Goal: Communication & Community: Answer question/provide support

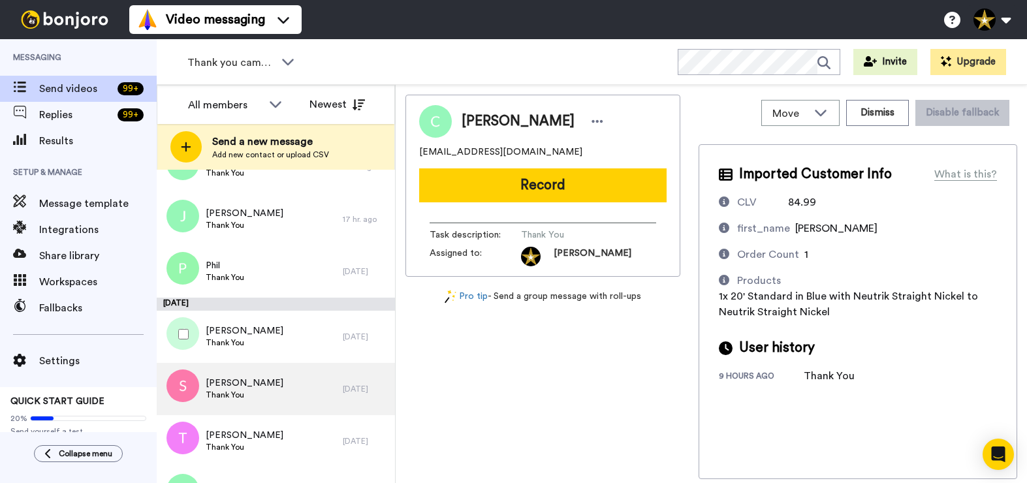
scroll to position [235, 0]
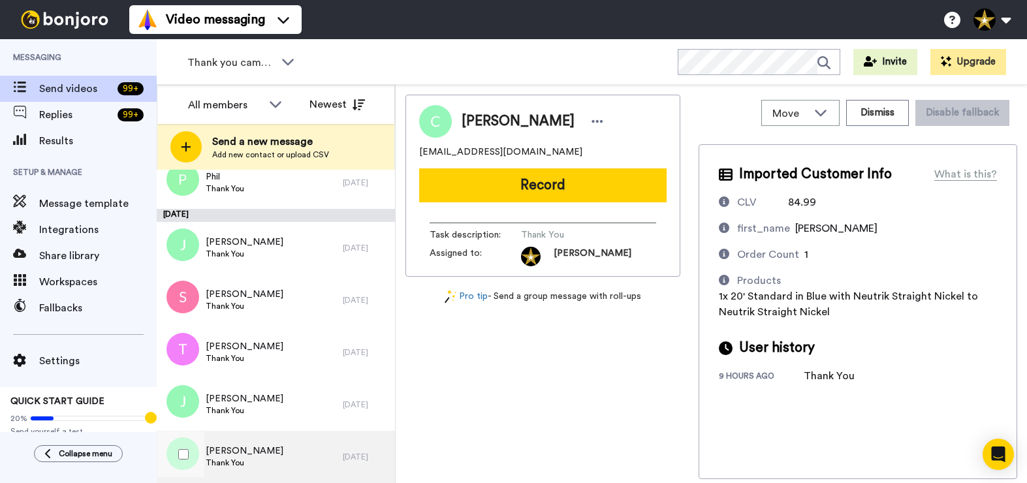
click at [251, 460] on div "Jerry Thank You" at bounding box center [250, 457] width 186 height 52
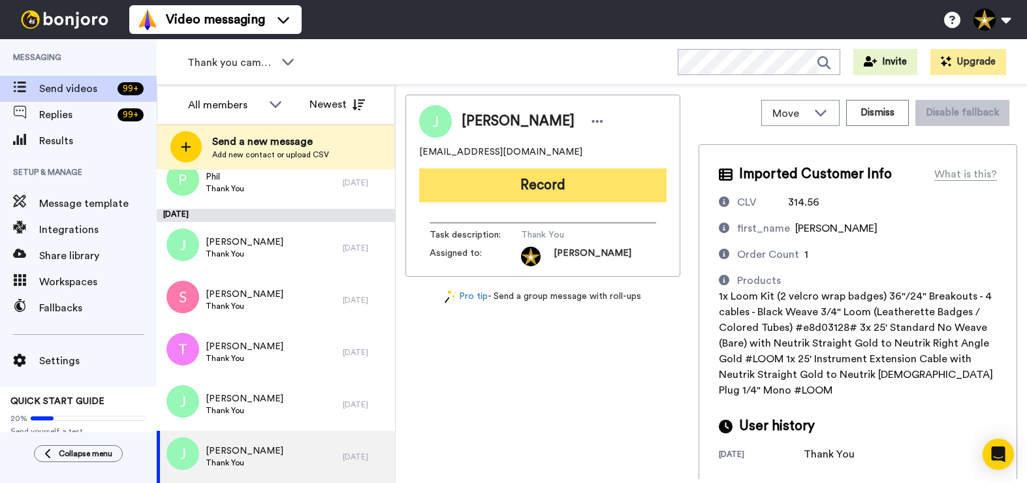
click at [564, 195] on button "Record" at bounding box center [543, 185] width 248 height 34
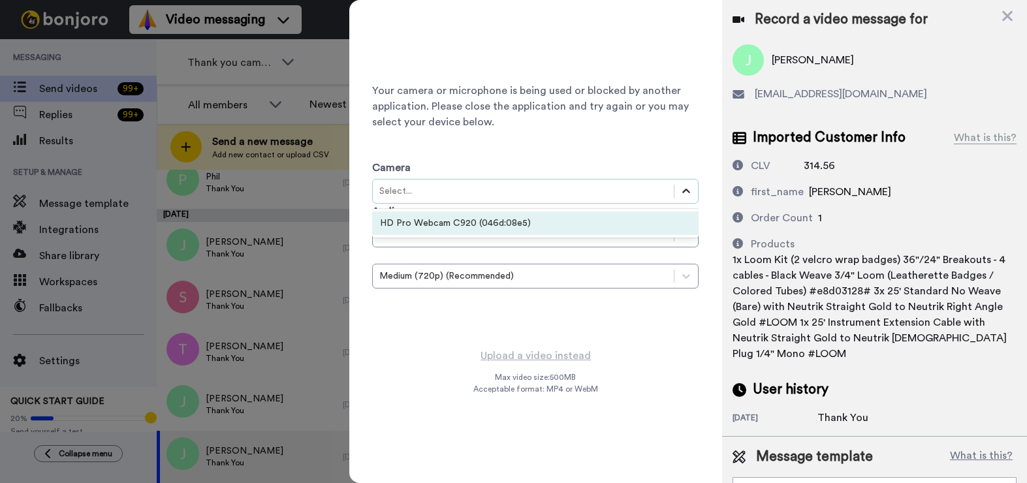
click at [684, 195] on icon at bounding box center [686, 191] width 13 height 13
click at [622, 227] on div "HD Pro Webcam C920 (046d:08e5)" at bounding box center [535, 224] width 327 height 24
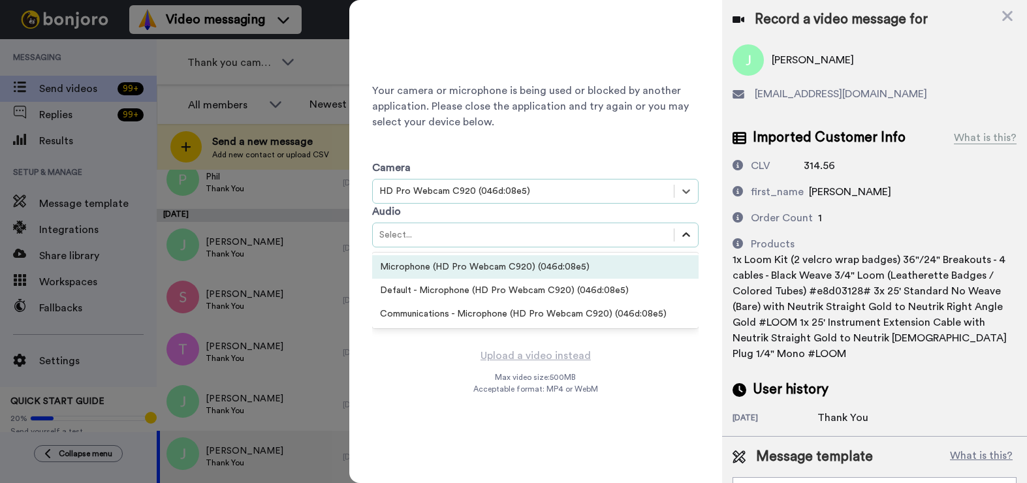
click at [690, 236] on icon at bounding box center [686, 235] width 13 height 13
click at [591, 273] on div "Microphone (HD Pro Webcam C920) (046d:08e5)" at bounding box center [535, 267] width 327 height 24
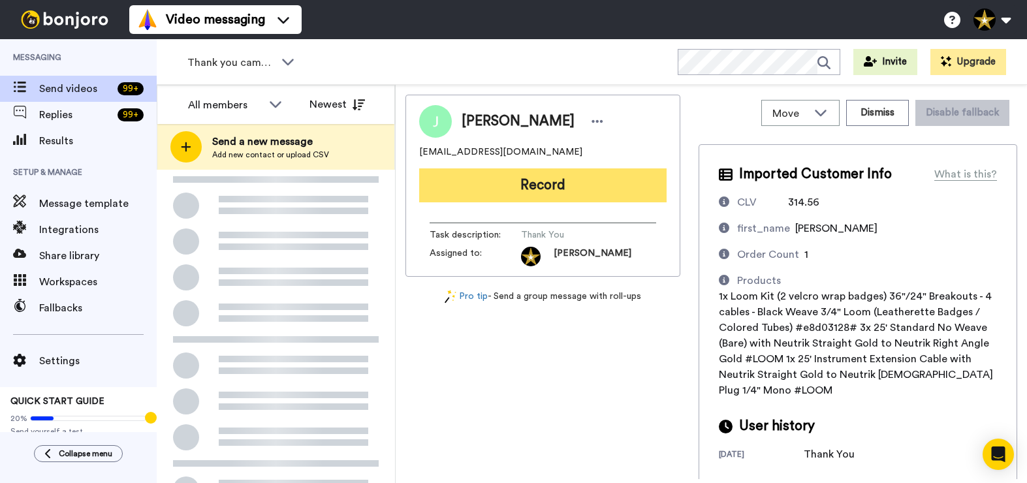
click at [570, 185] on button "Record" at bounding box center [543, 185] width 248 height 34
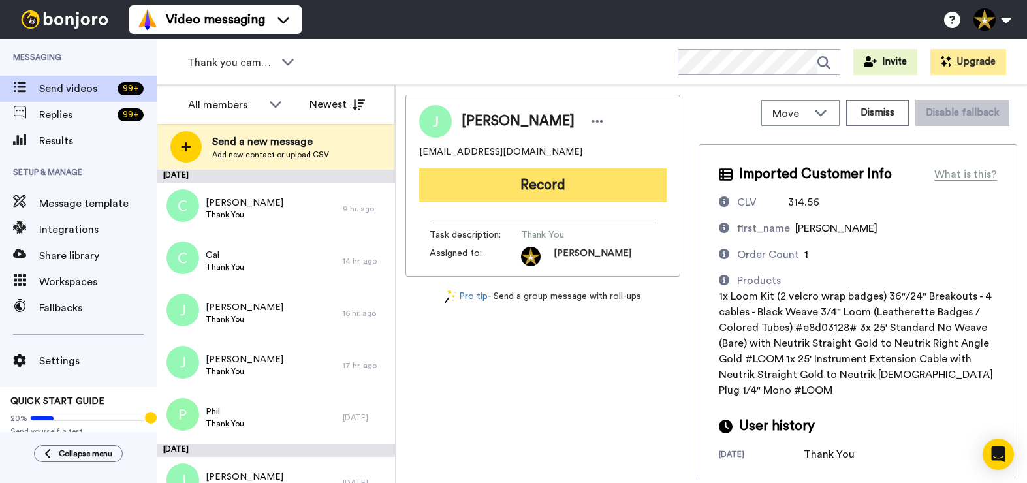
click at [566, 182] on button "Record" at bounding box center [543, 185] width 248 height 34
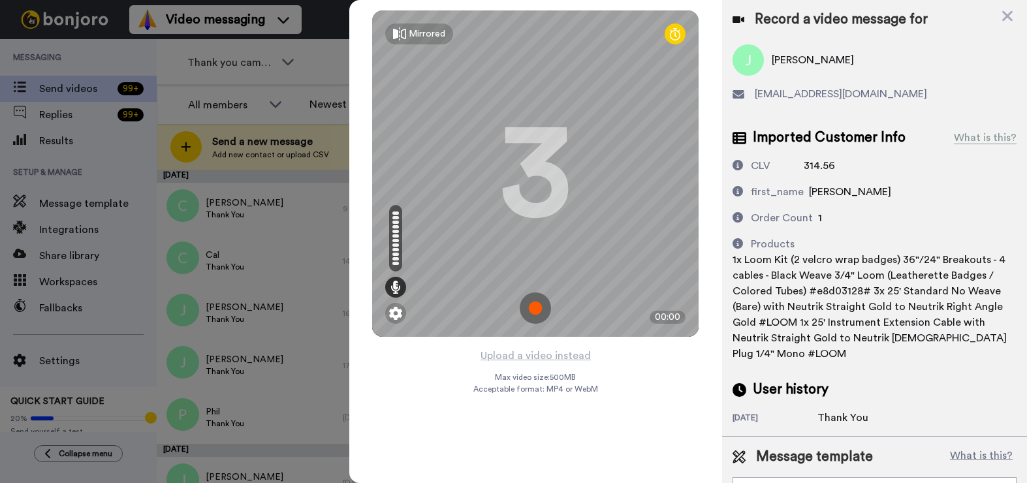
click at [535, 304] on img at bounding box center [535, 308] width 31 height 31
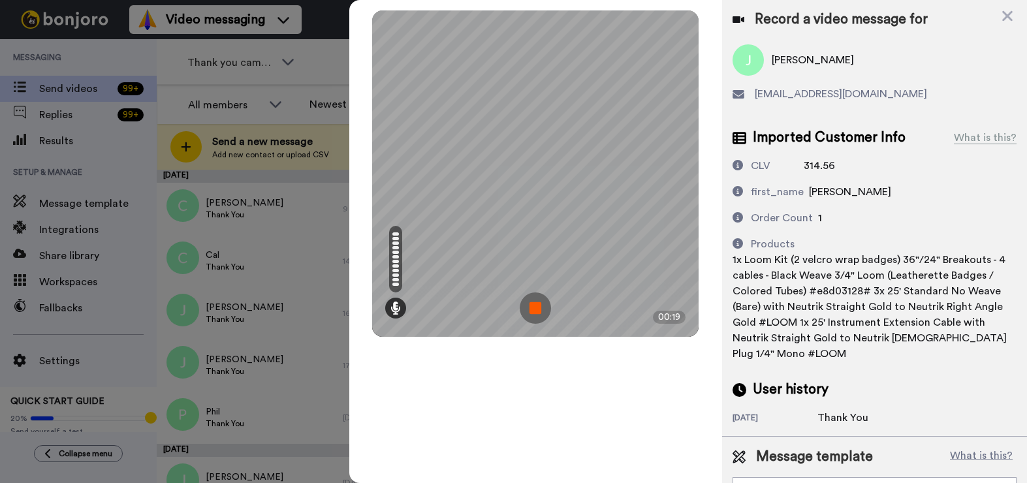
click at [537, 304] on img at bounding box center [535, 308] width 31 height 31
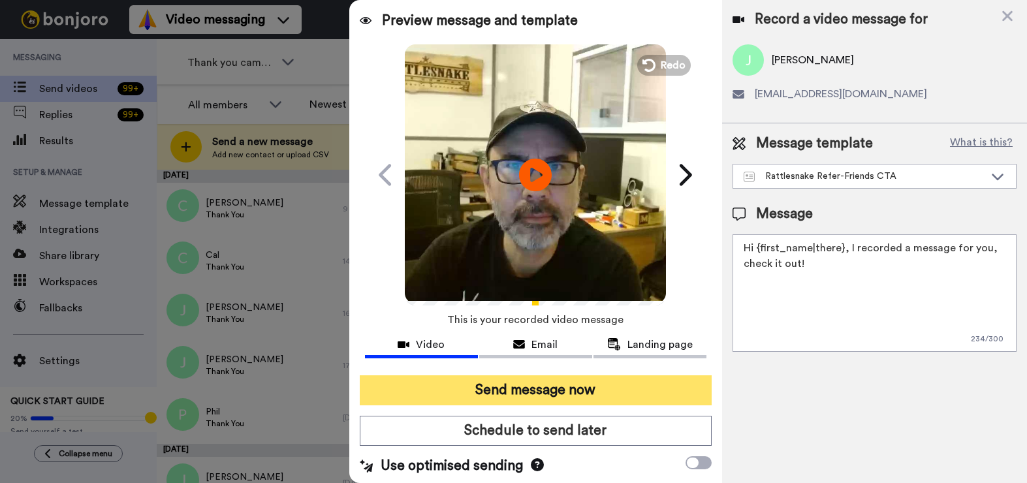
click at [566, 393] on button "Send message now" at bounding box center [536, 391] width 352 height 30
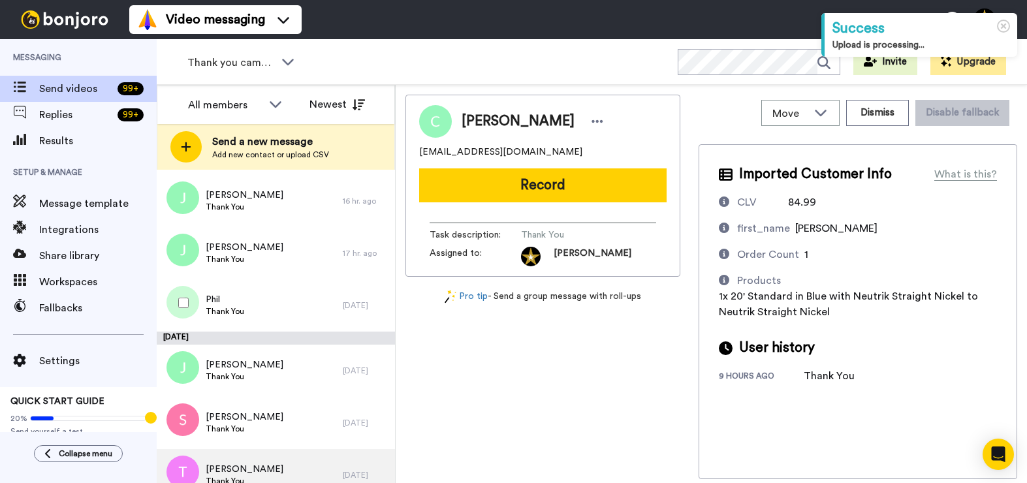
scroll to position [183, 0]
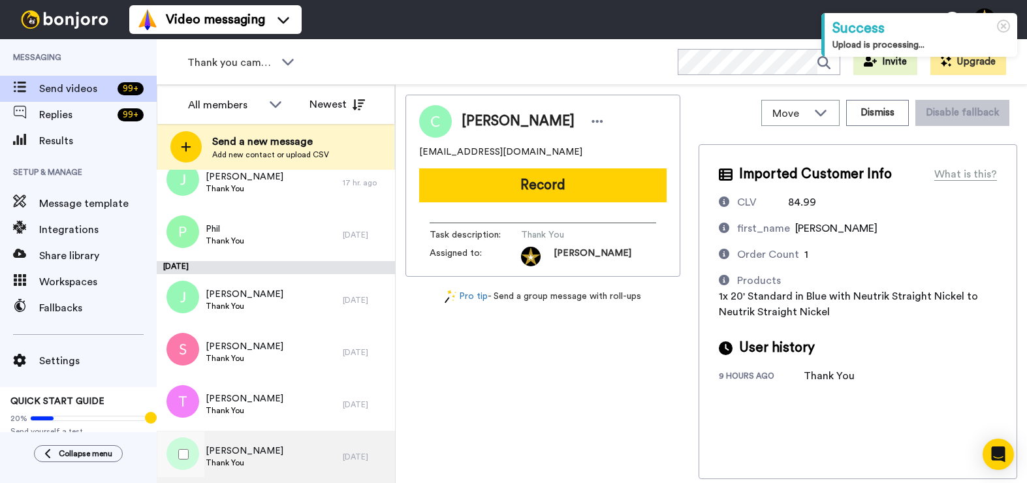
click at [242, 456] on span "Joel" at bounding box center [245, 451] width 78 height 13
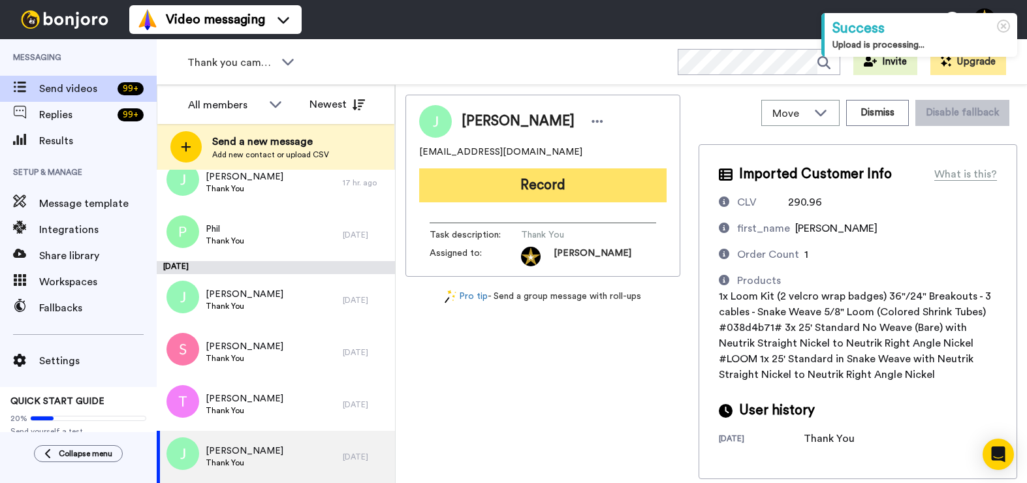
click at [554, 183] on button "Record" at bounding box center [543, 185] width 248 height 34
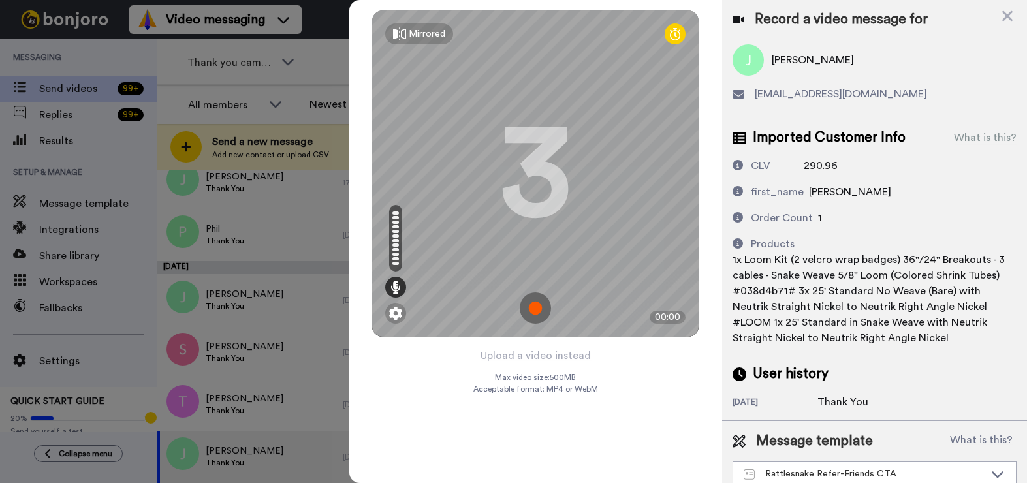
click at [534, 308] on img at bounding box center [535, 308] width 31 height 31
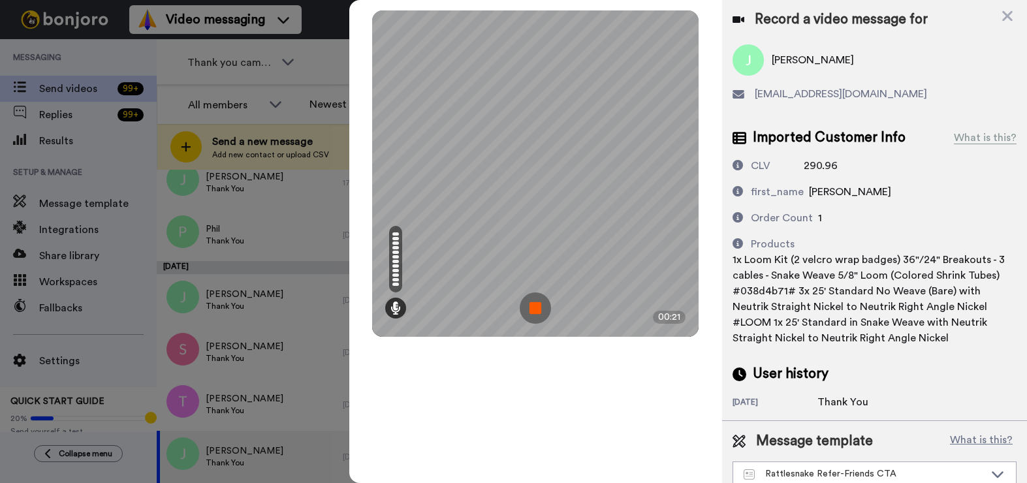
click at [534, 308] on img at bounding box center [535, 308] width 31 height 31
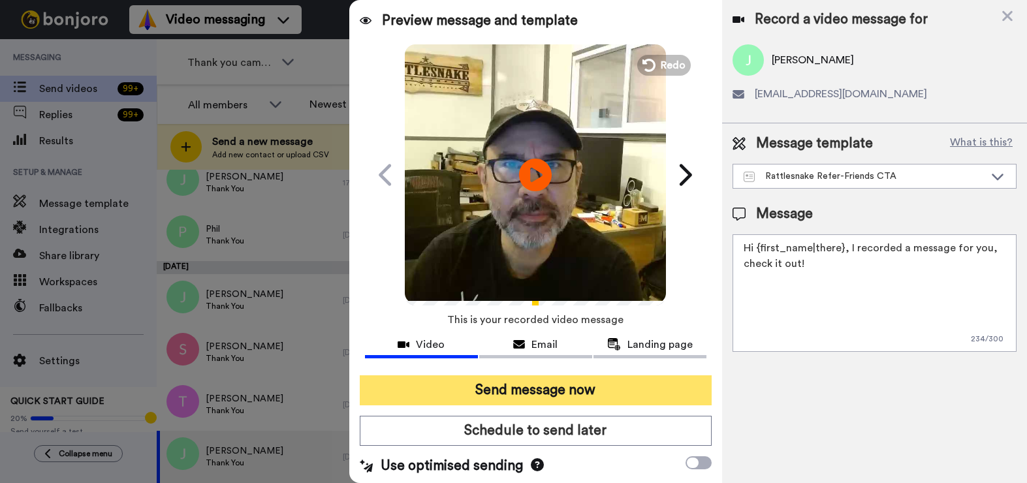
click at [572, 385] on button "Send message now" at bounding box center [536, 391] width 352 height 30
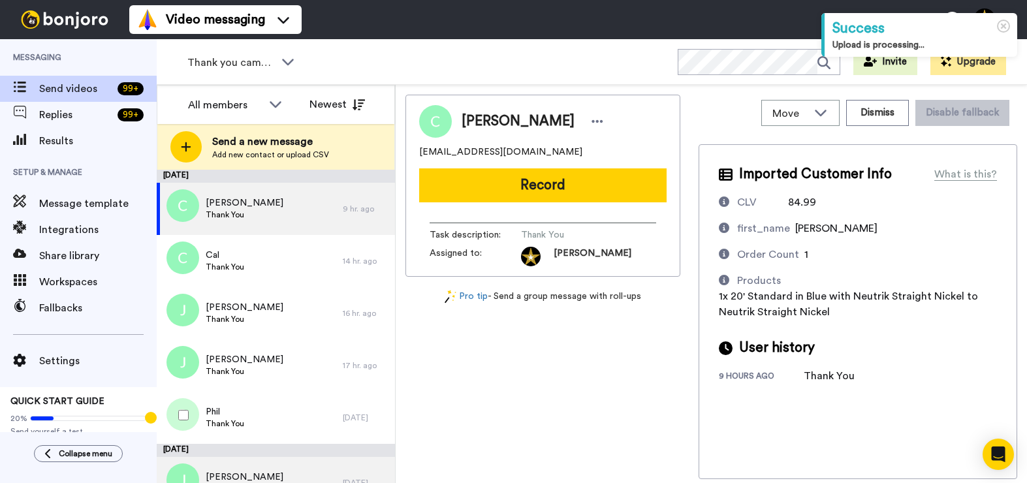
scroll to position [131, 0]
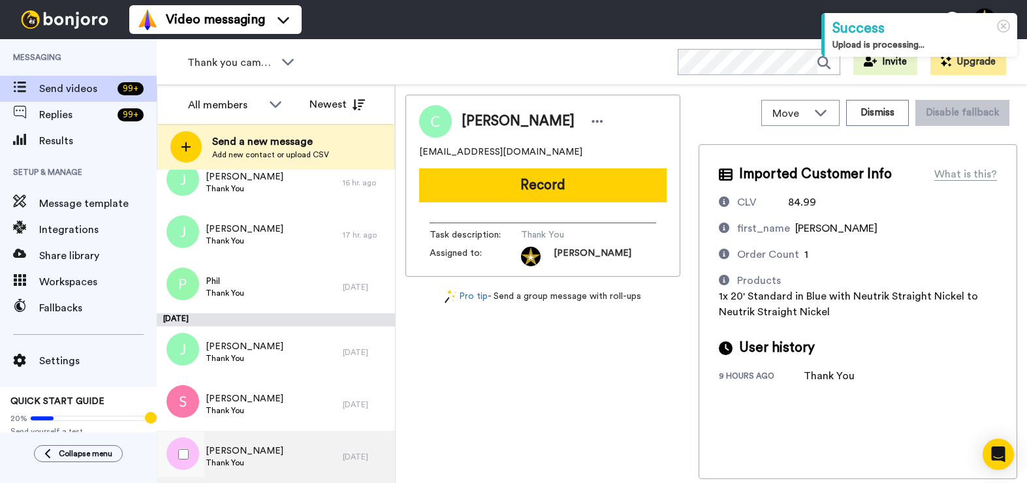
click at [269, 458] on div "[PERSON_NAME] Thank You" at bounding box center [250, 457] width 186 height 52
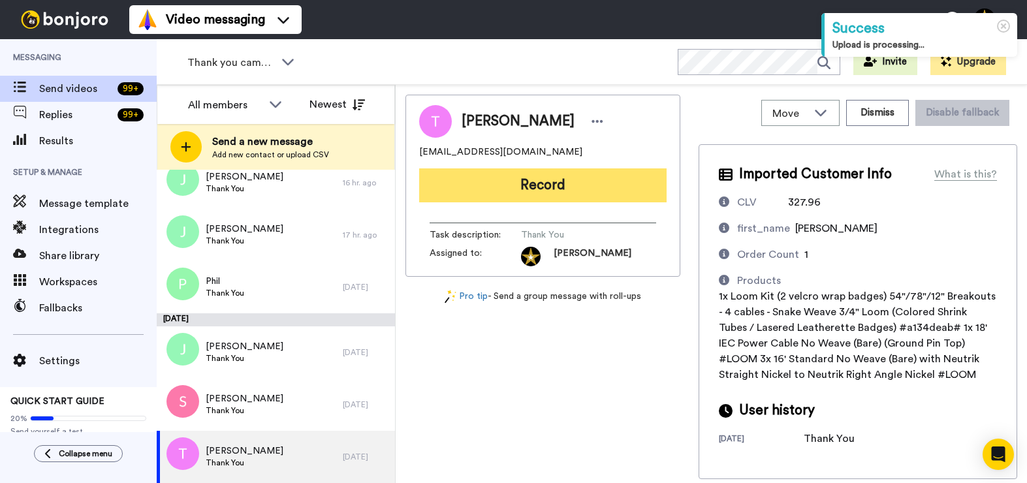
click at [541, 184] on button "Record" at bounding box center [543, 185] width 248 height 34
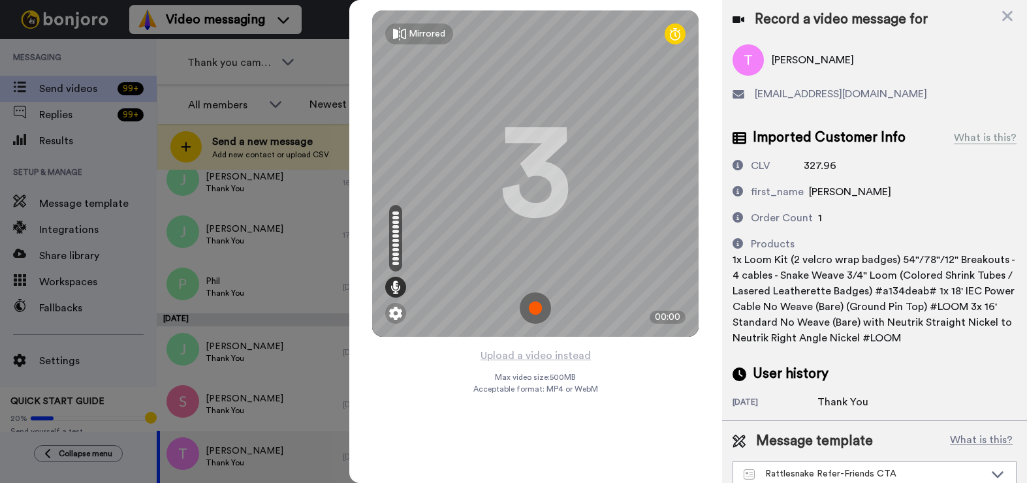
click at [534, 307] on img at bounding box center [535, 308] width 31 height 31
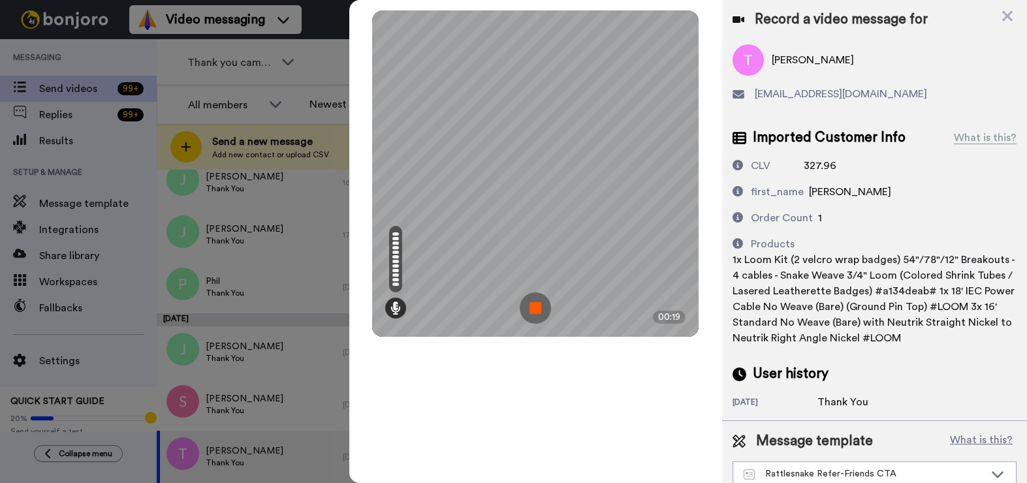
click at [534, 307] on img at bounding box center [535, 308] width 31 height 31
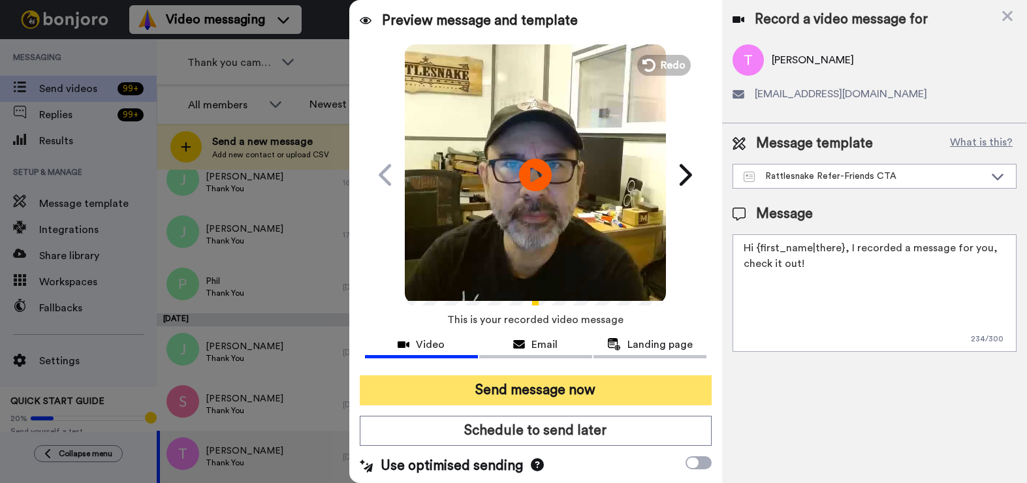
click at [566, 385] on button "Send message now" at bounding box center [536, 391] width 352 height 30
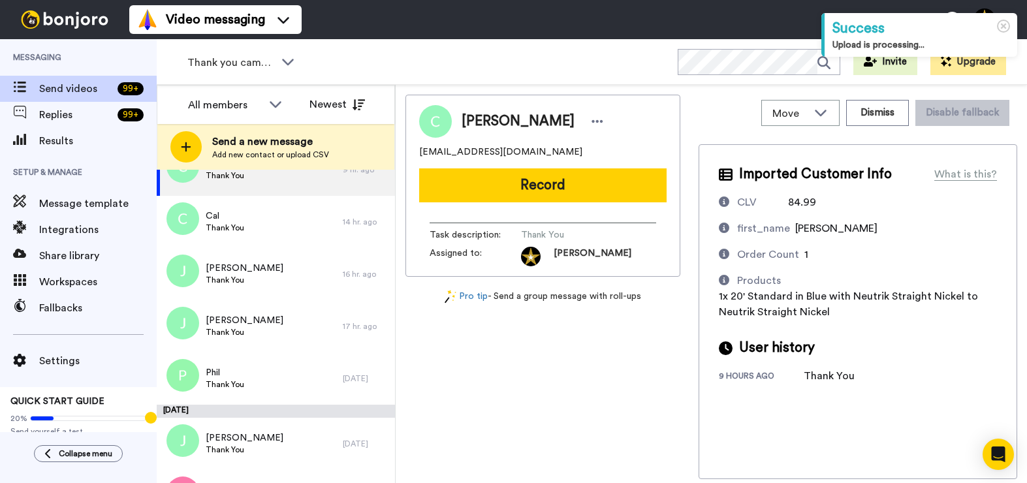
scroll to position [78, 0]
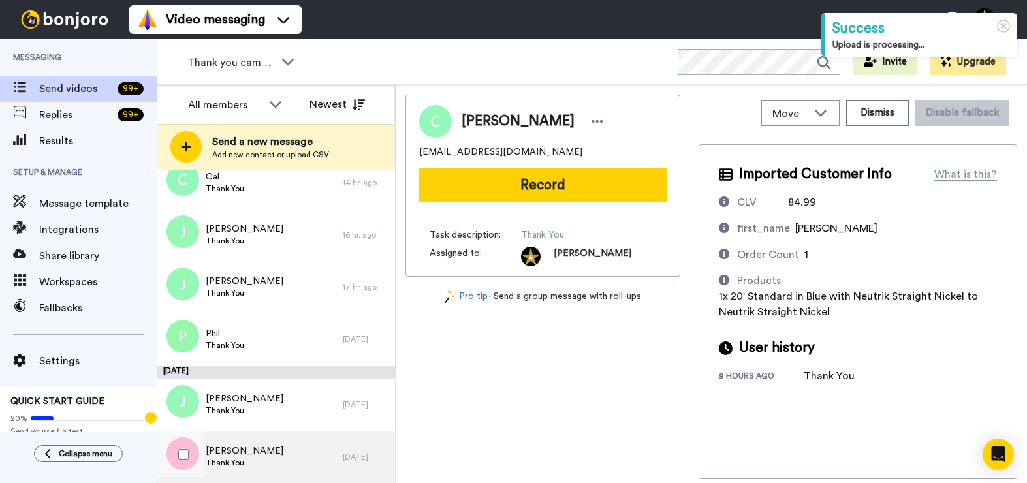
click at [273, 448] on div "[PERSON_NAME] Thank You" at bounding box center [250, 457] width 186 height 52
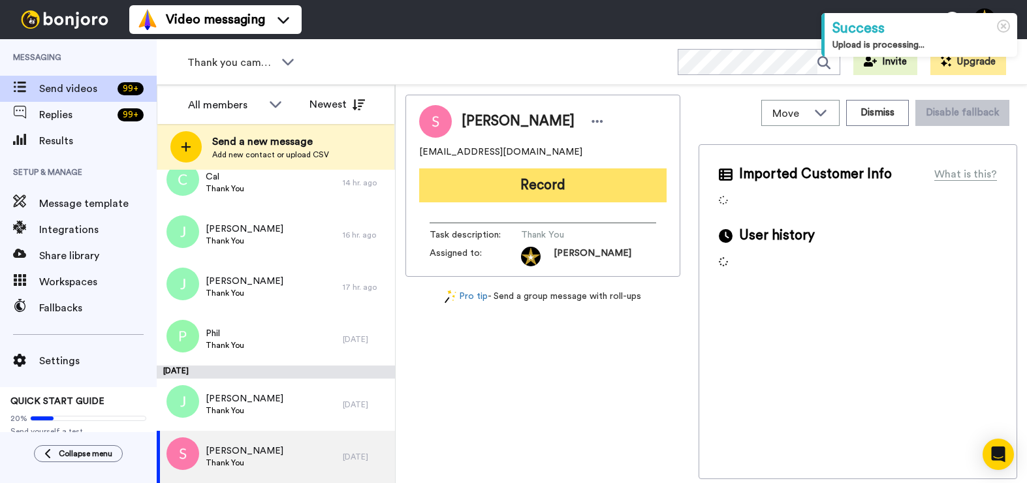
click at [554, 194] on button "Record" at bounding box center [543, 185] width 248 height 34
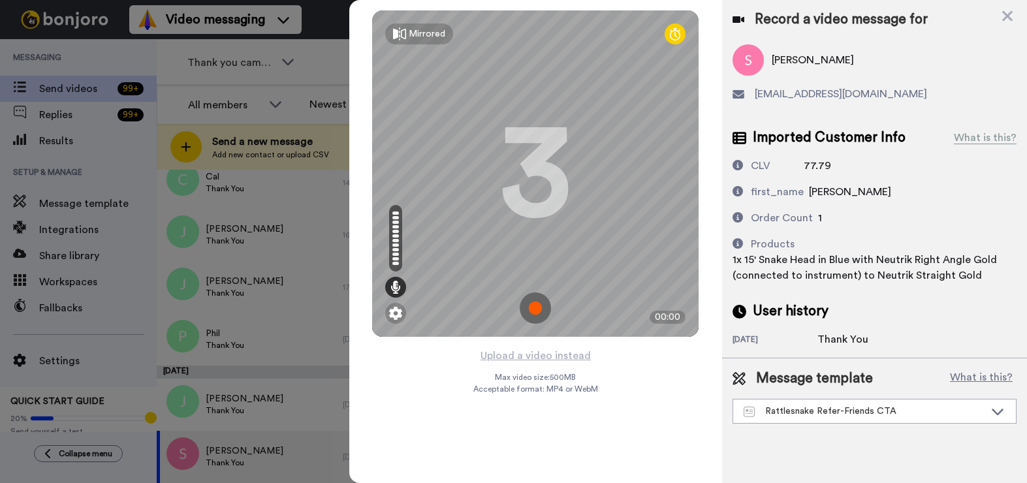
click at [532, 306] on img at bounding box center [535, 308] width 31 height 31
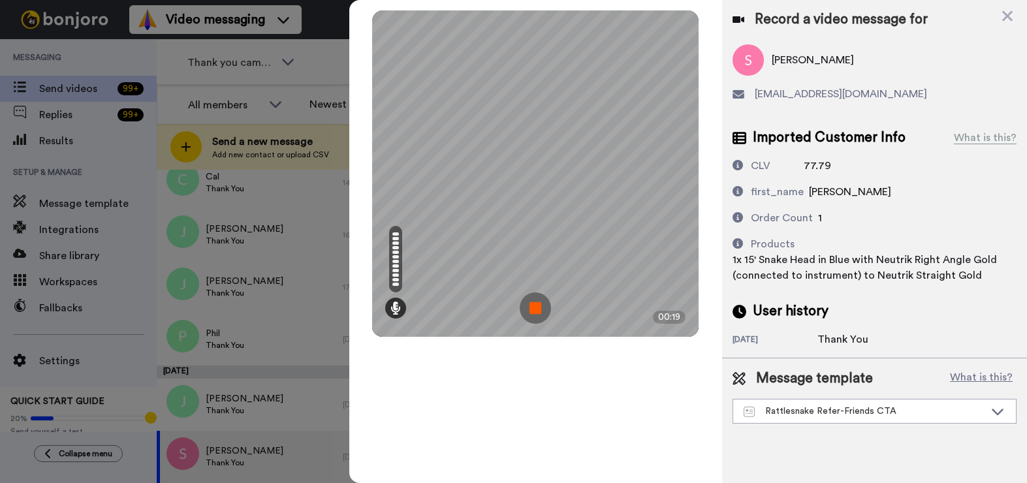
click at [532, 306] on img at bounding box center [535, 308] width 31 height 31
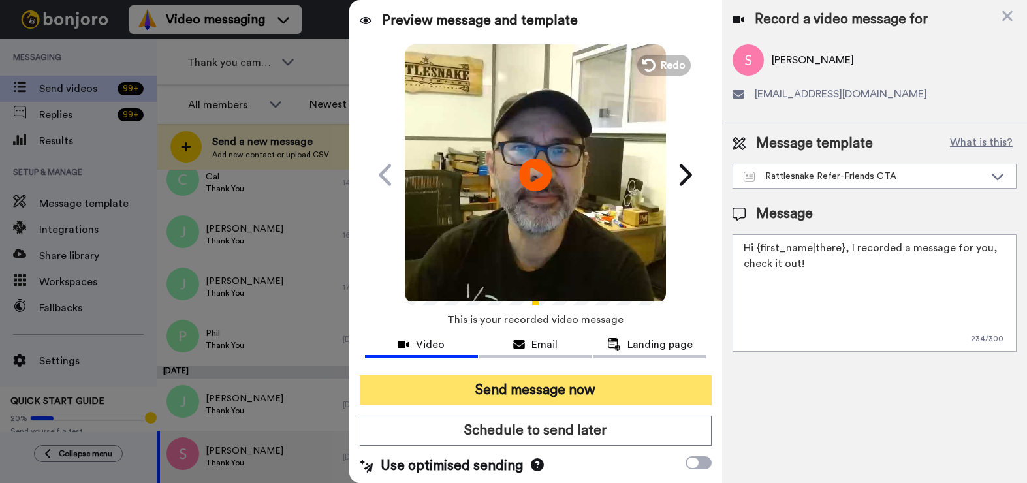
click at [508, 376] on button "Send message now" at bounding box center [536, 391] width 352 height 30
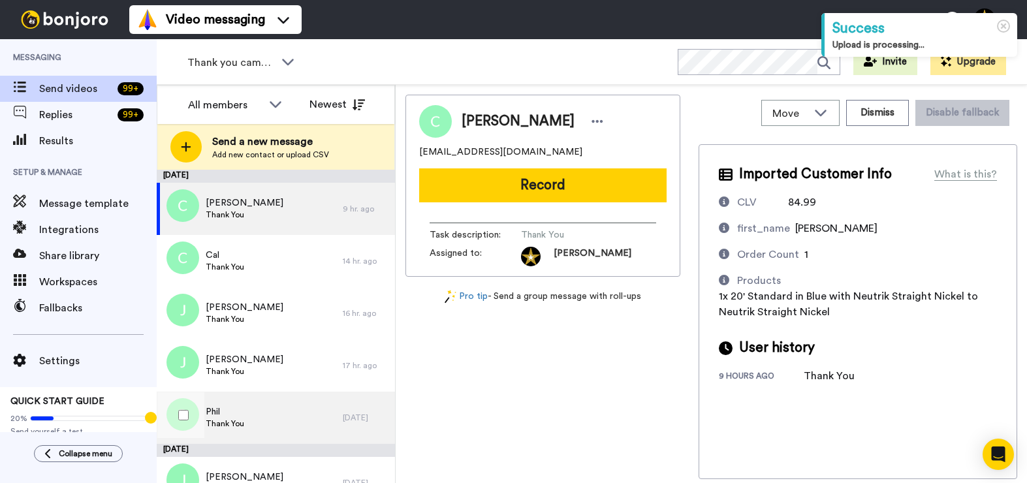
scroll to position [26, 0]
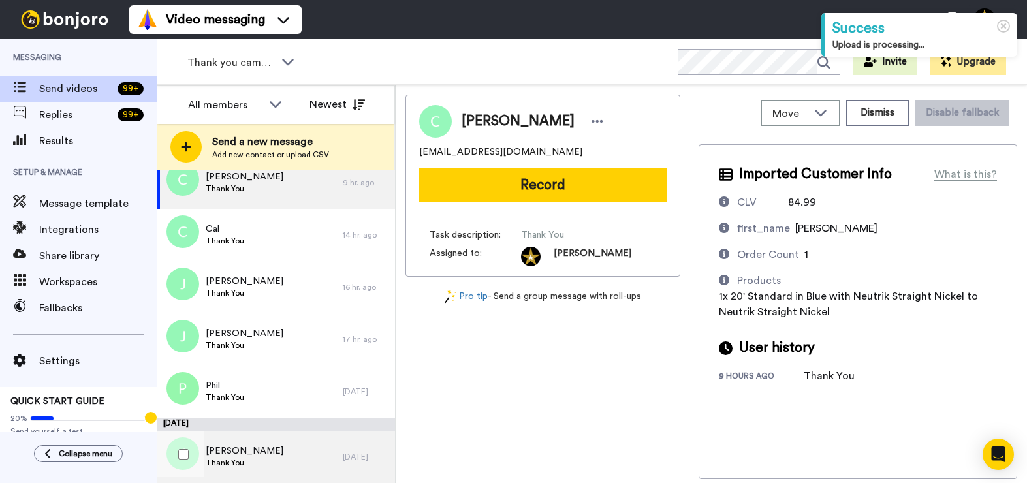
click at [260, 447] on div "Jeromy Thank You" at bounding box center [250, 457] width 186 height 52
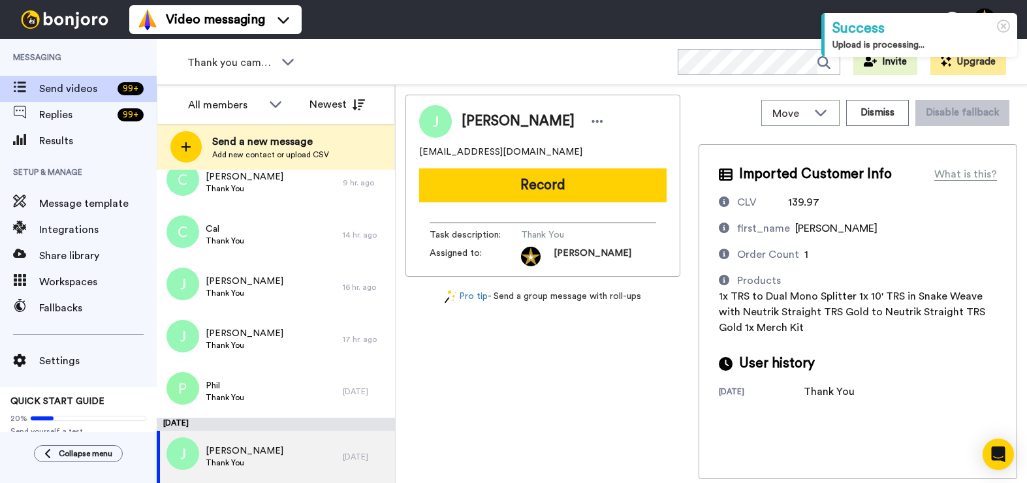
drag, startPoint x: 569, startPoint y: 199, endPoint x: 578, endPoint y: 199, distance: 8.5
click at [569, 199] on button "Record" at bounding box center [543, 185] width 248 height 34
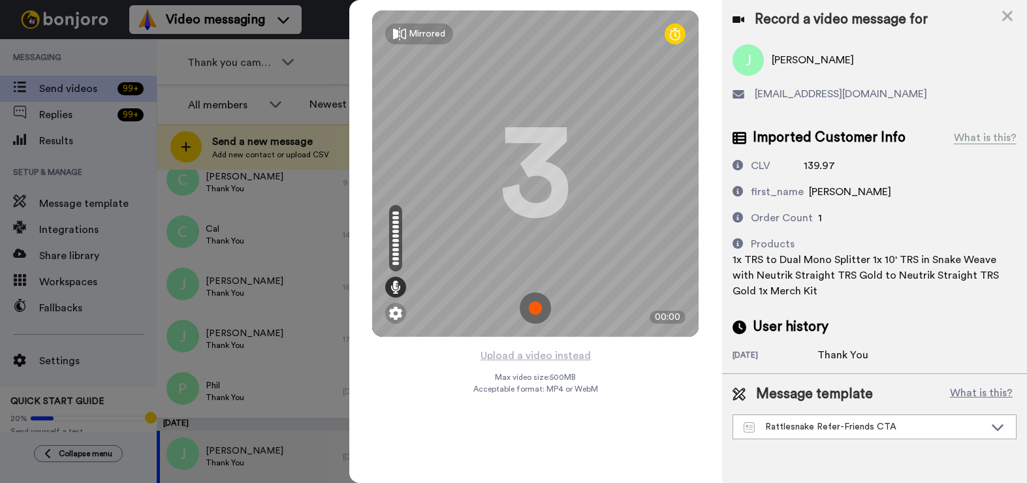
click at [537, 308] on img at bounding box center [535, 308] width 31 height 31
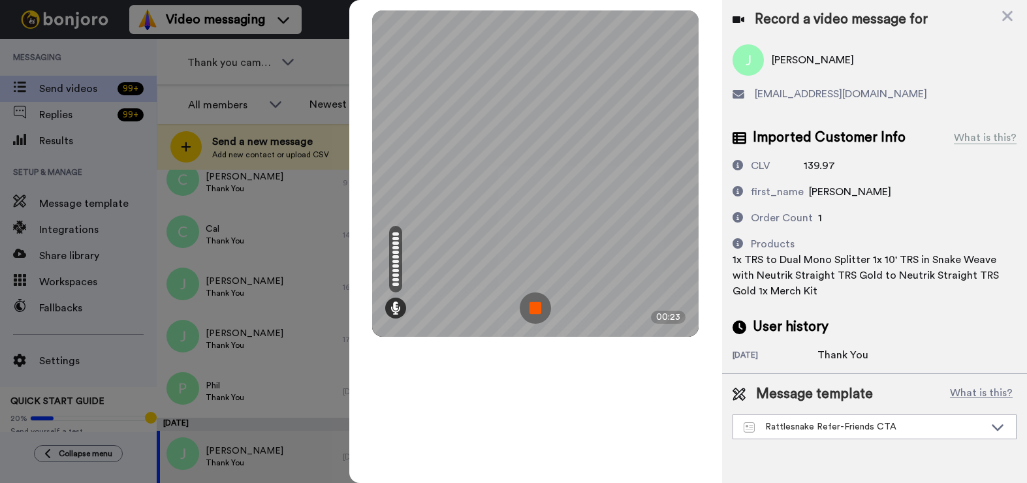
click at [537, 308] on img at bounding box center [535, 308] width 31 height 31
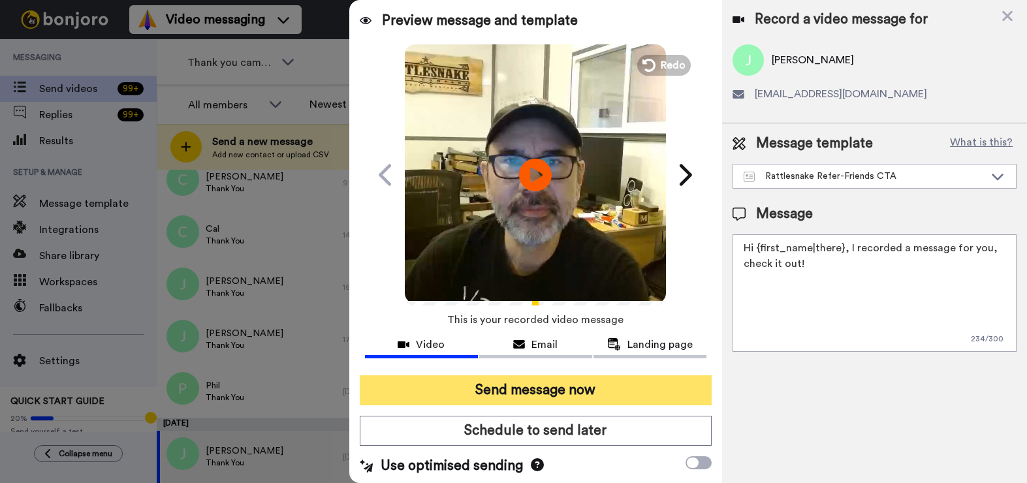
click at [575, 389] on button "Send message now" at bounding box center [536, 391] width 352 height 30
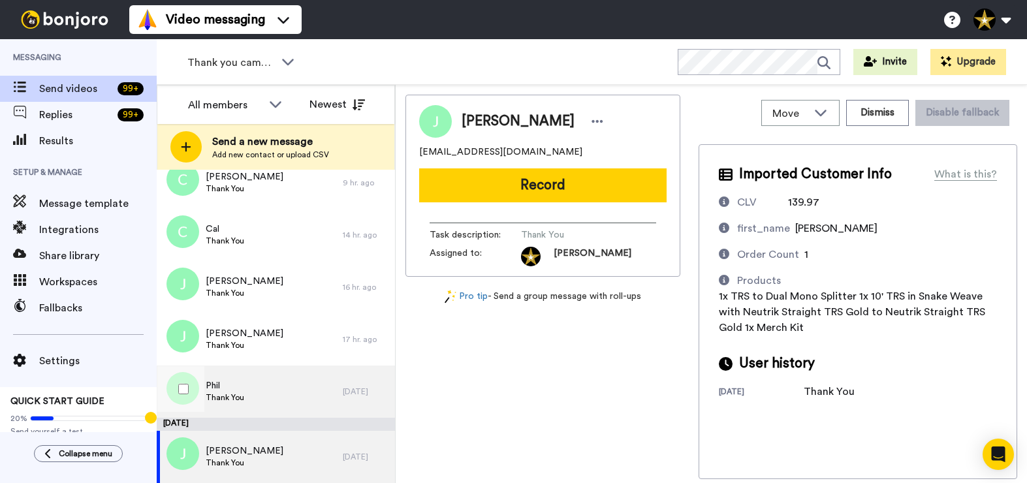
click at [222, 396] on span "Thank You" at bounding box center [225, 397] width 39 height 10
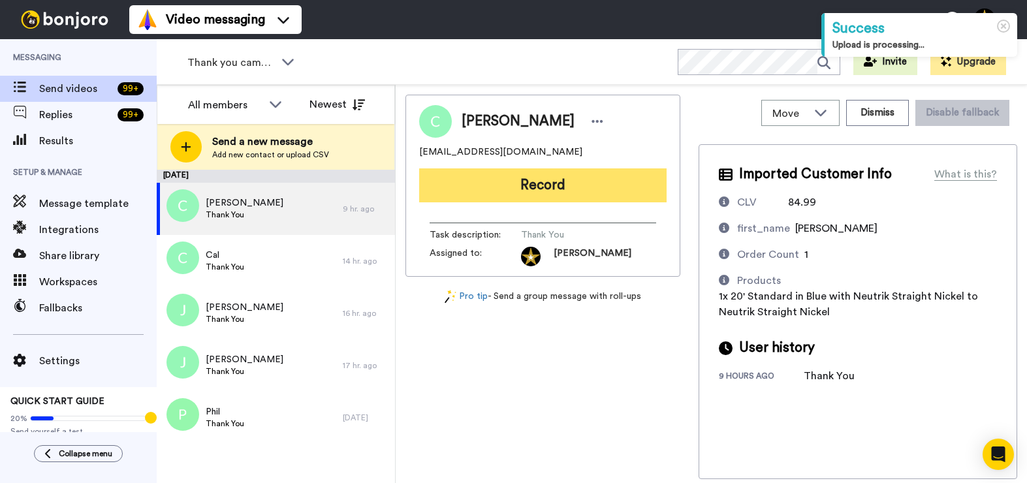
click at [544, 189] on button "Record" at bounding box center [543, 185] width 248 height 34
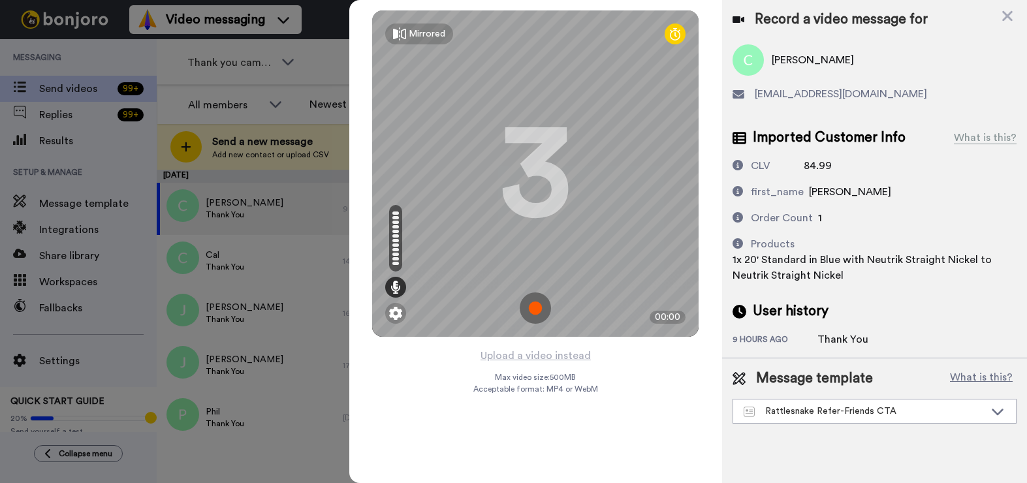
click at [537, 311] on img at bounding box center [535, 308] width 31 height 31
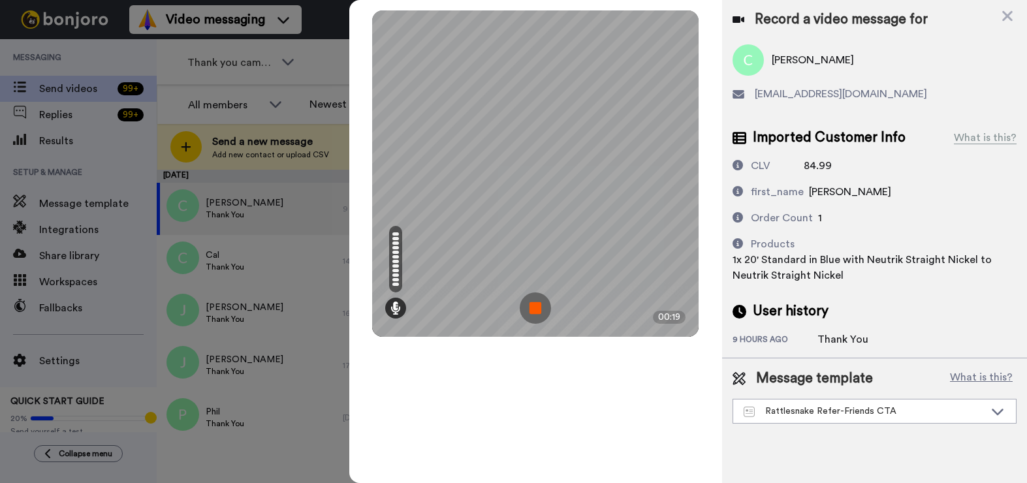
click at [537, 311] on img at bounding box center [535, 308] width 31 height 31
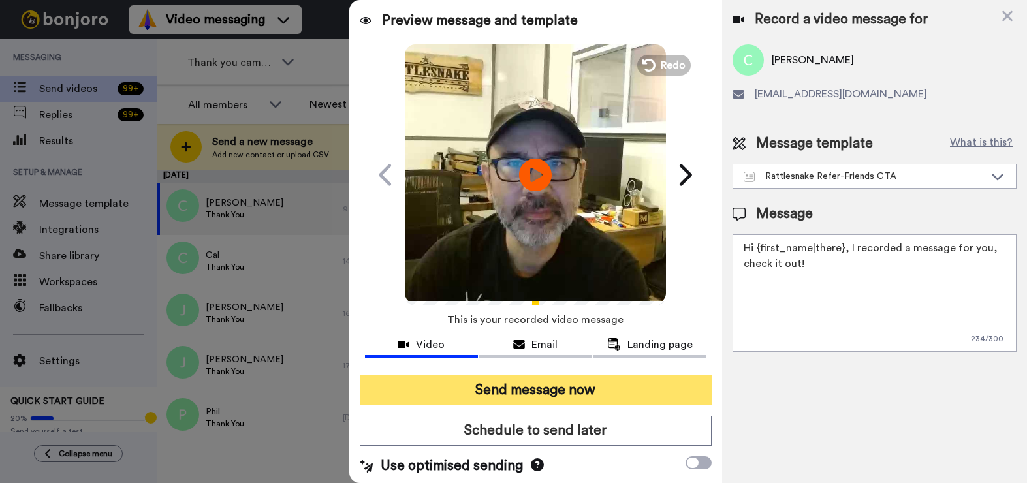
click at [573, 400] on button "Send message now" at bounding box center [536, 391] width 352 height 30
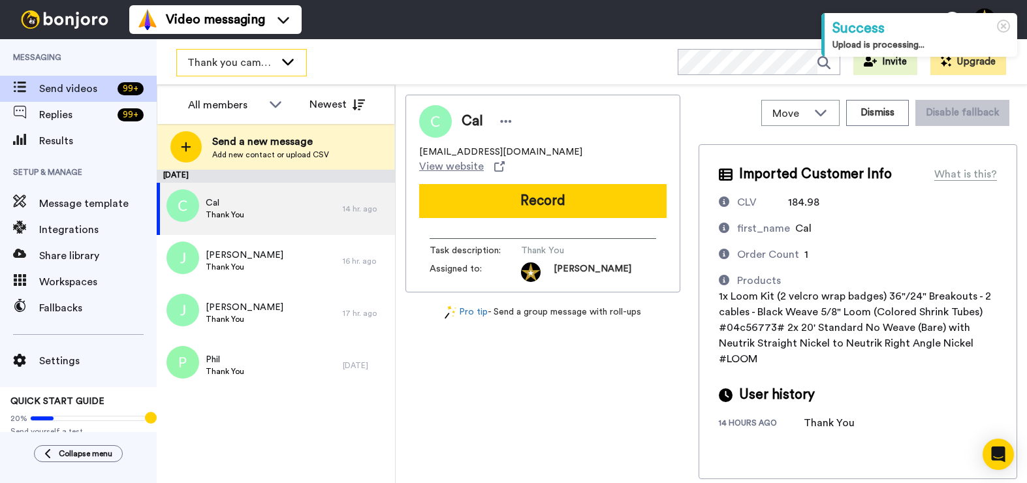
click at [240, 61] on span "Thank you campaign" at bounding box center [231, 63] width 88 height 16
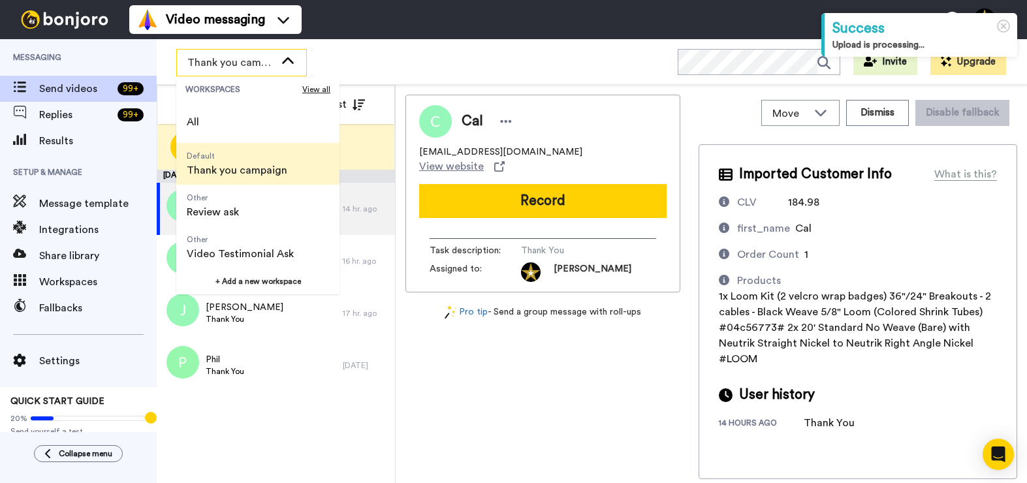
click at [526, 402] on div "Cal Thecaledonia@icloud.com View website Record Task description : Thank You As…" at bounding box center [543, 287] width 275 height 385
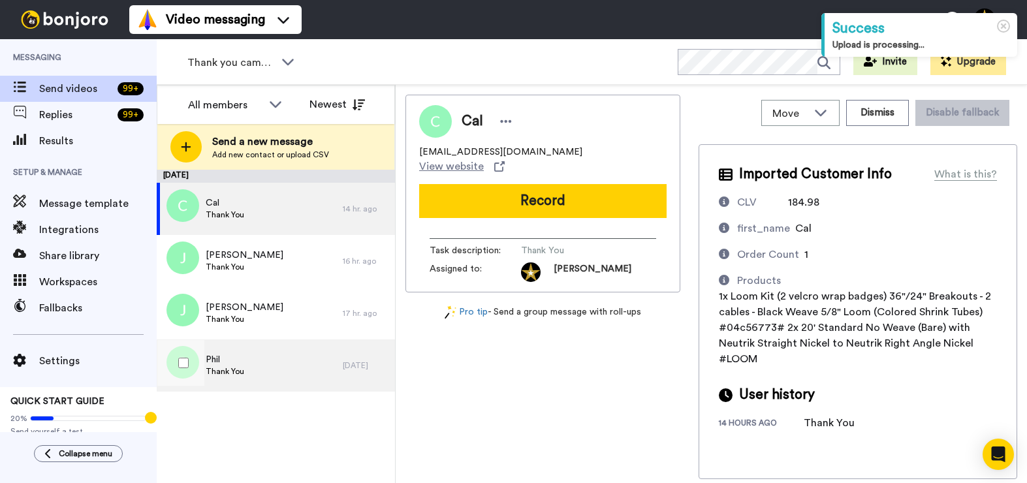
click at [263, 366] on div "Phil Thank You" at bounding box center [250, 366] width 186 height 52
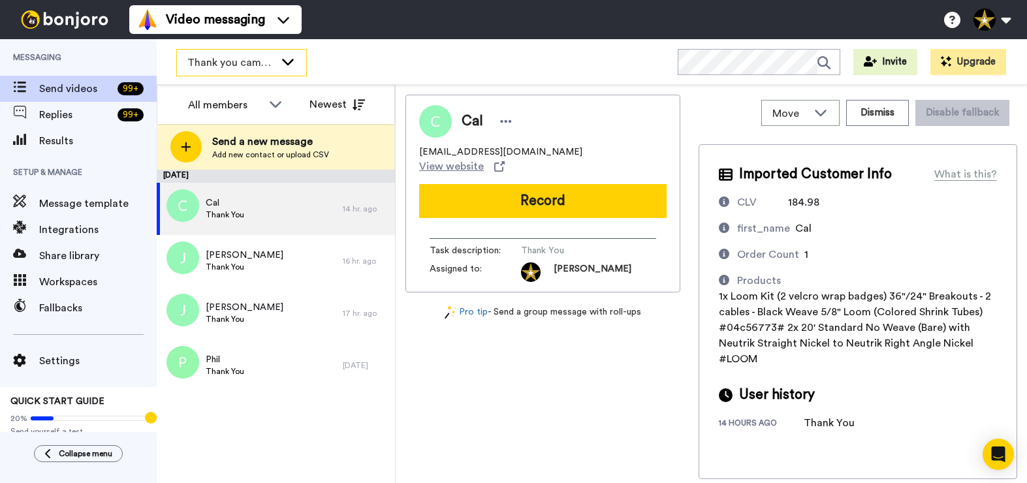
click at [259, 70] on span "Thank you campaign" at bounding box center [231, 63] width 88 height 16
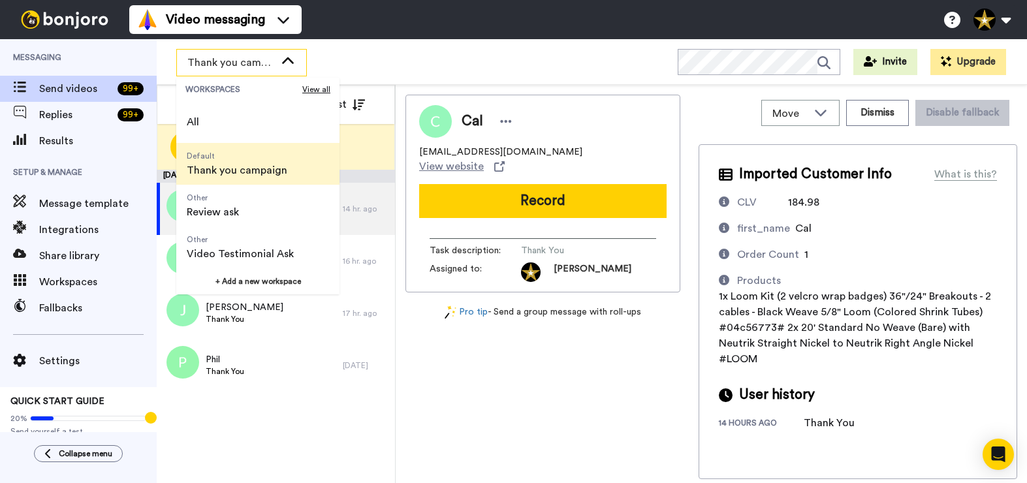
click at [496, 391] on div "Cal Thecaledonia@icloud.com View website Record Task description : Thank You As…" at bounding box center [543, 287] width 275 height 385
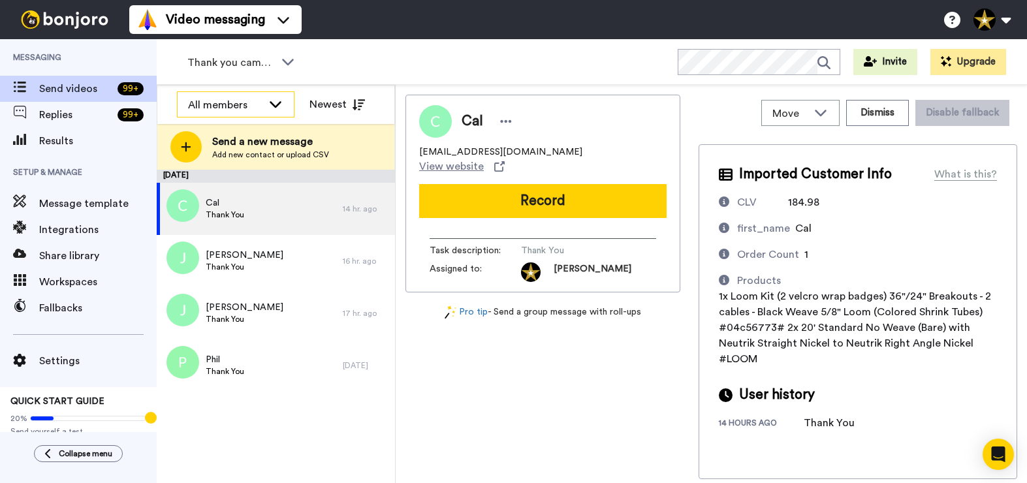
click at [272, 101] on icon at bounding box center [276, 103] width 16 height 13
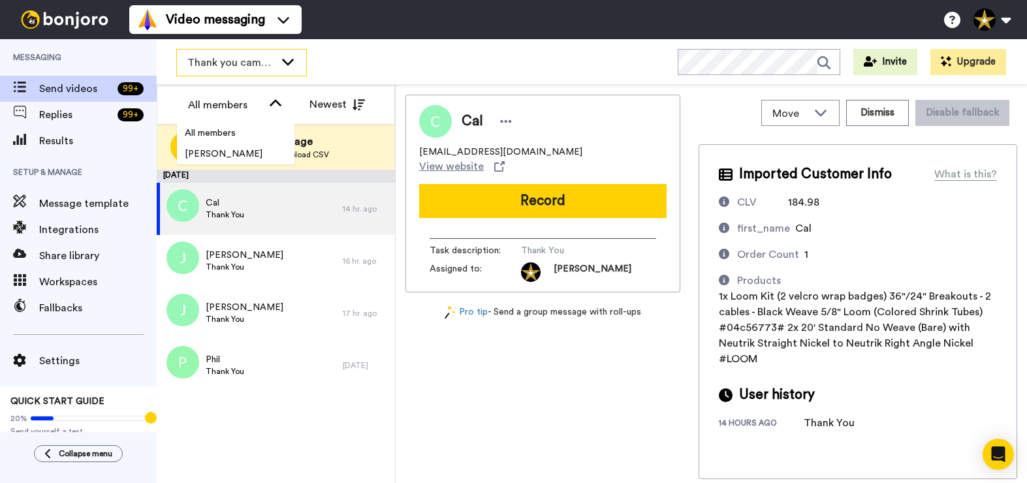
click at [266, 63] on span "Thank you campaign" at bounding box center [231, 63] width 88 height 16
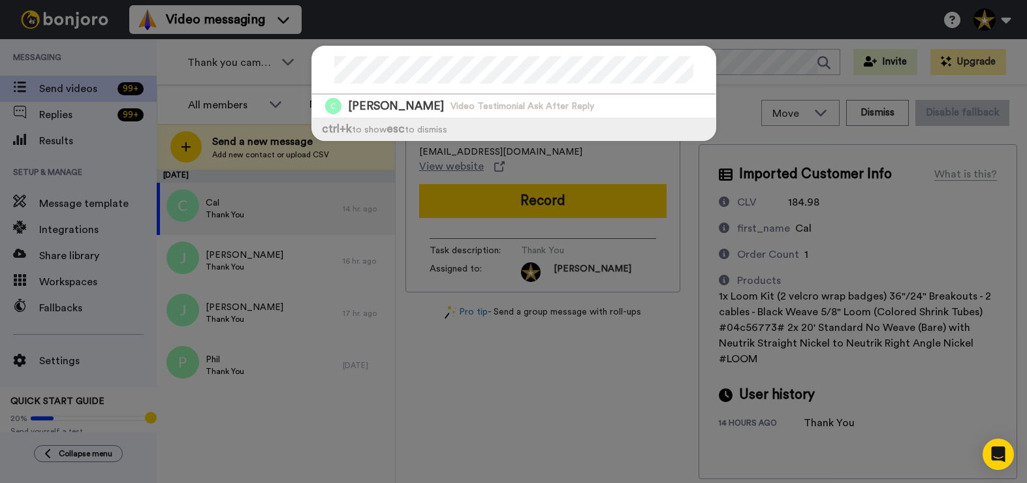
click at [739, 93] on div "Carson Video Testimonial Ask After Reply ctrl +k to show esc to dismiss" at bounding box center [513, 241] width 1027 height 483
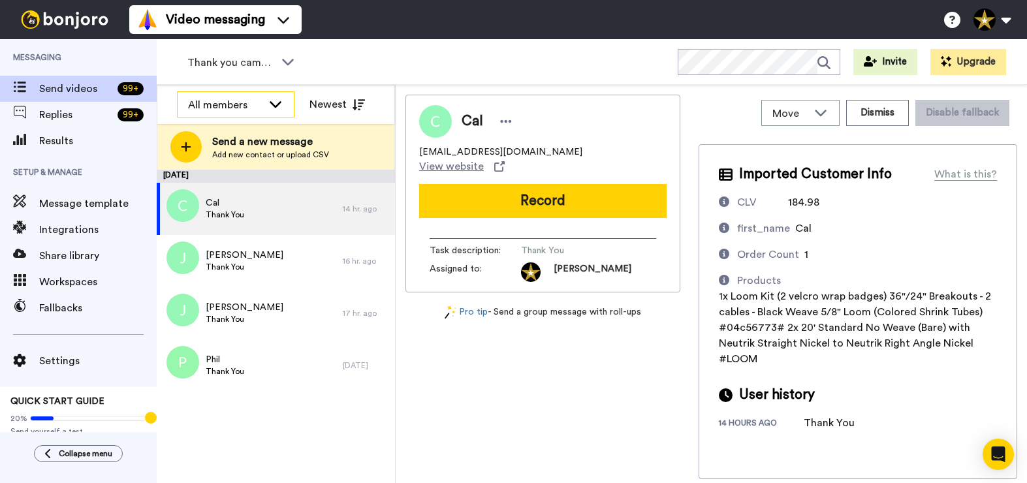
click at [281, 102] on icon at bounding box center [276, 103] width 16 height 13
click at [536, 400] on div "Cal Thecaledonia@icloud.com View website Record Task description : Thank You As…" at bounding box center [543, 287] width 275 height 385
click at [730, 113] on div "Move WORKSPACES View all Default Thank you campaign Other Review ask Other Vide…" at bounding box center [858, 113] width 319 height 37
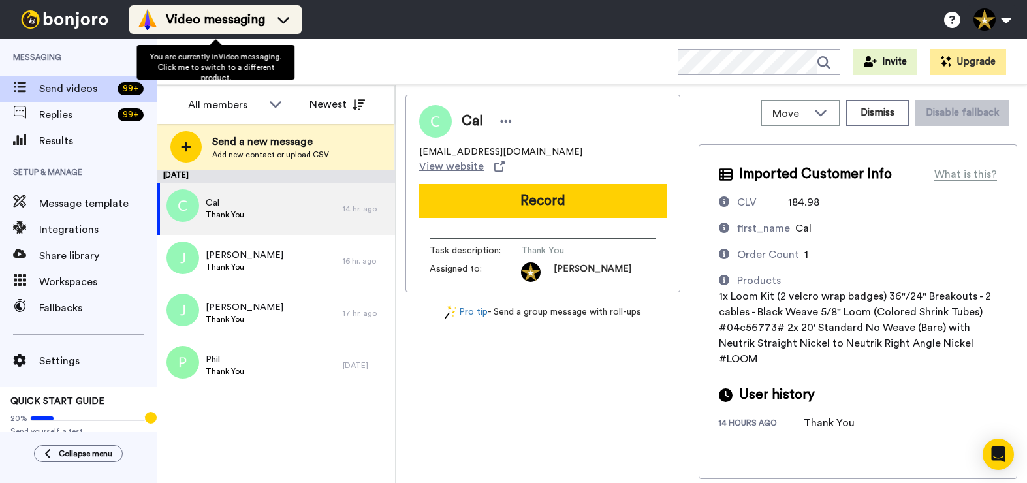
click at [212, 24] on span "Video messaging" at bounding box center [215, 19] width 99 height 18
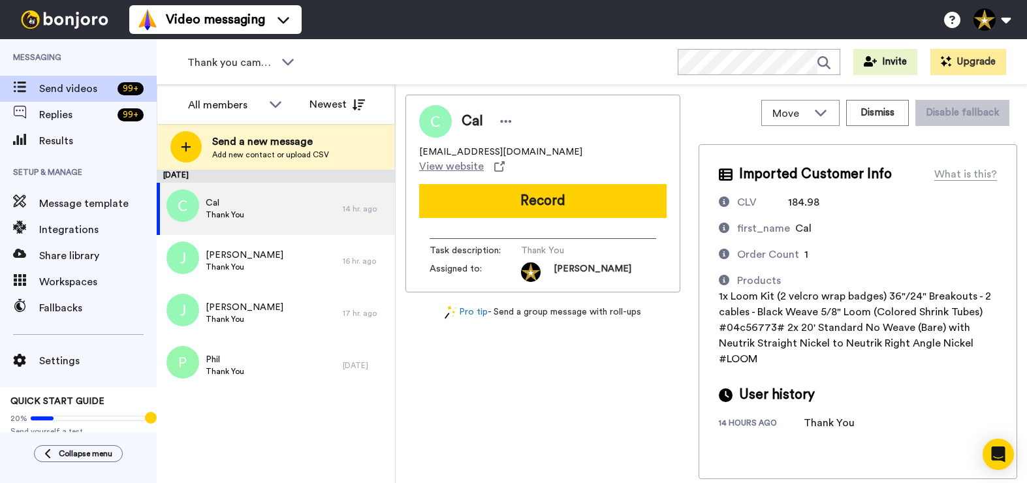
click at [480, 38] on div "Video messaging Switch to Video messaging Testimonials Settings Discover Help &…" at bounding box center [578, 19] width 898 height 39
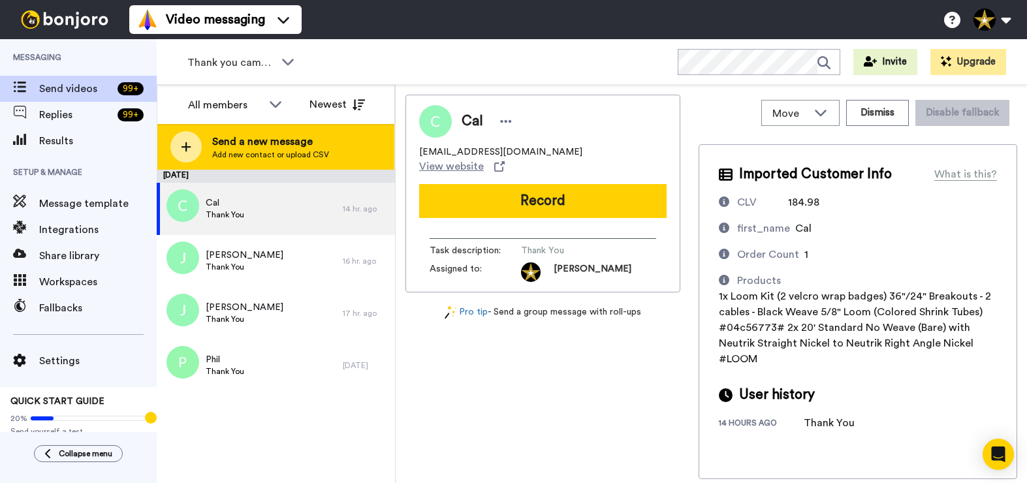
click at [263, 139] on span "Send a new message" at bounding box center [270, 142] width 117 height 16
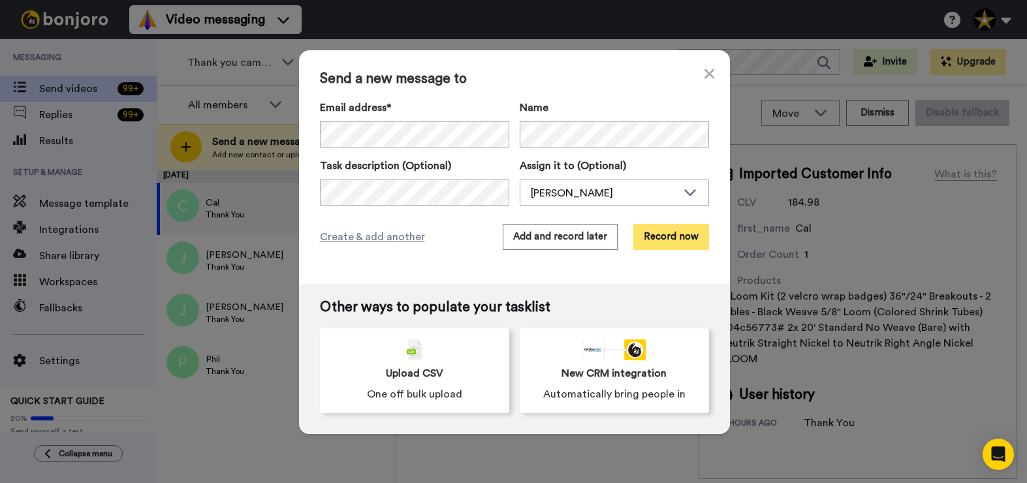
click at [669, 233] on button "Record now" at bounding box center [671, 237] width 76 height 26
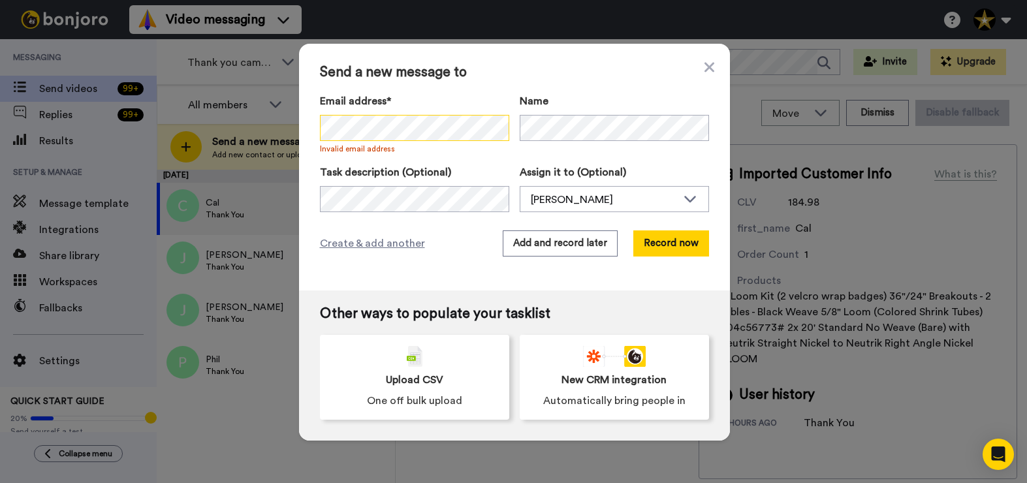
click at [274, 112] on div "Send a new message to Email address* No search result for ‘ Carson Schumaier ’ …" at bounding box center [513, 241] width 1027 height 483
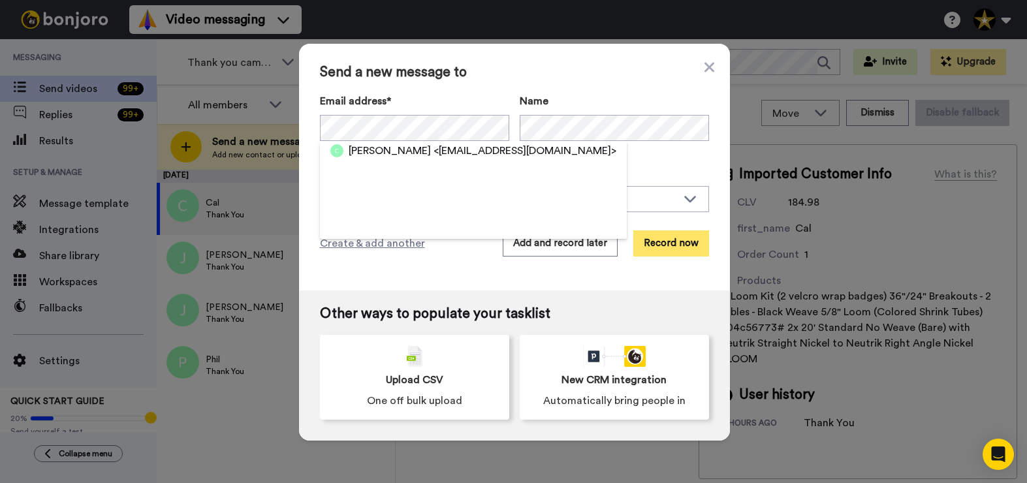
click at [681, 244] on button "Record now" at bounding box center [671, 244] width 76 height 26
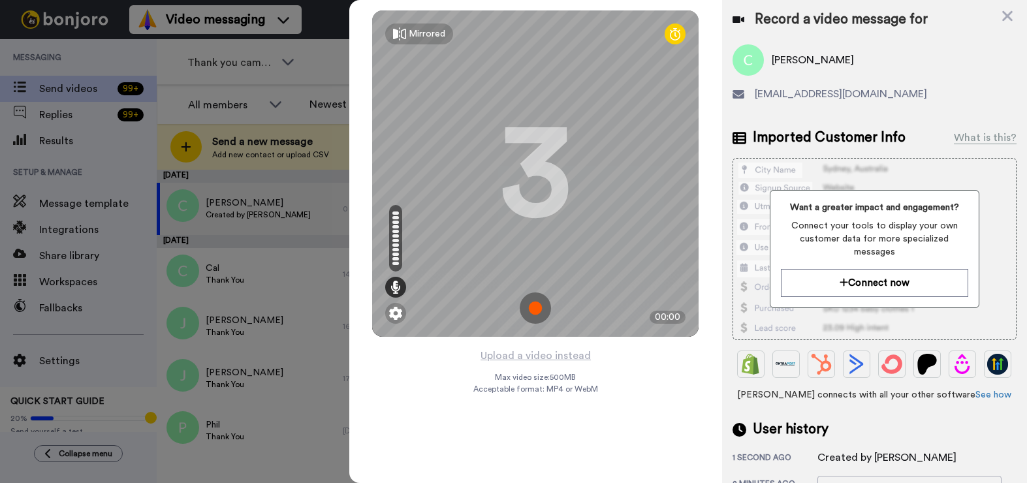
click at [533, 303] on img at bounding box center [535, 308] width 31 height 31
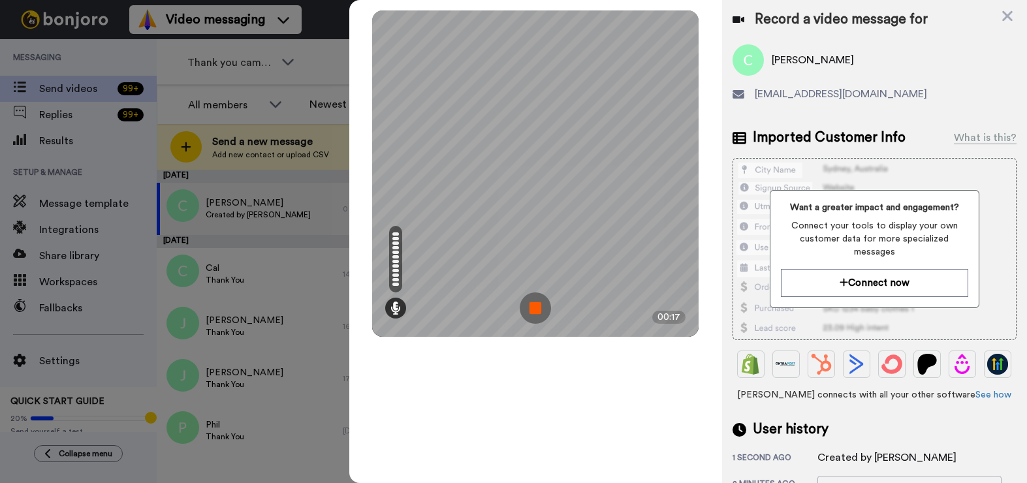
click at [537, 300] on img at bounding box center [535, 308] width 31 height 31
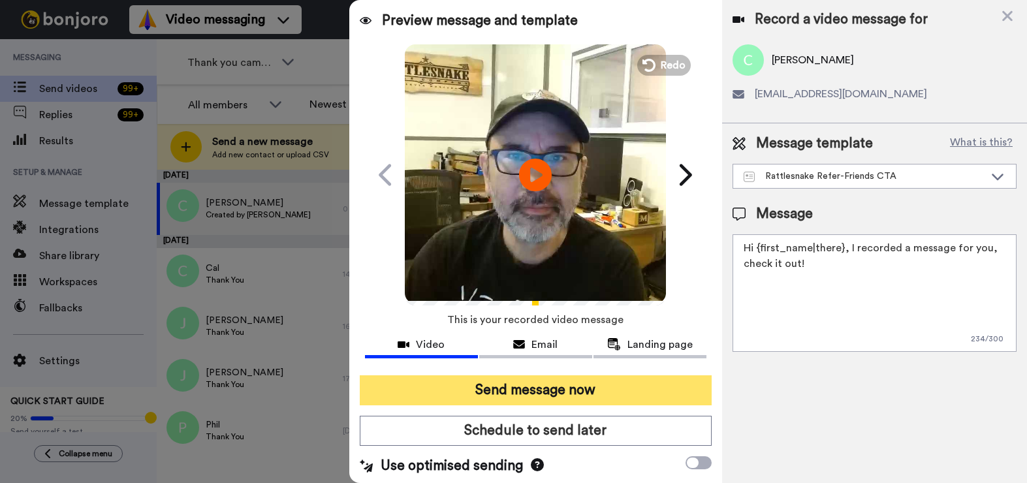
click at [569, 385] on button "Send message now" at bounding box center [536, 391] width 352 height 30
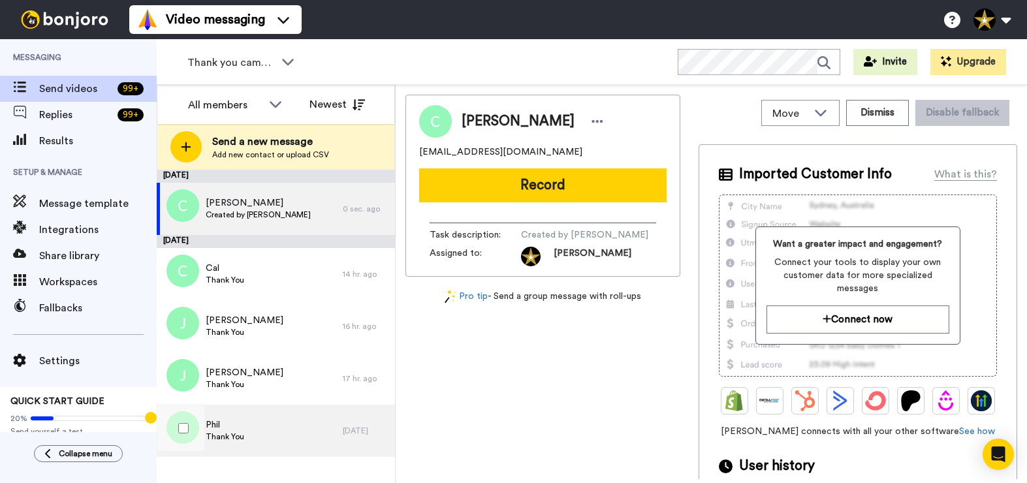
click at [263, 426] on div "Phil Thank You" at bounding box center [250, 431] width 186 height 52
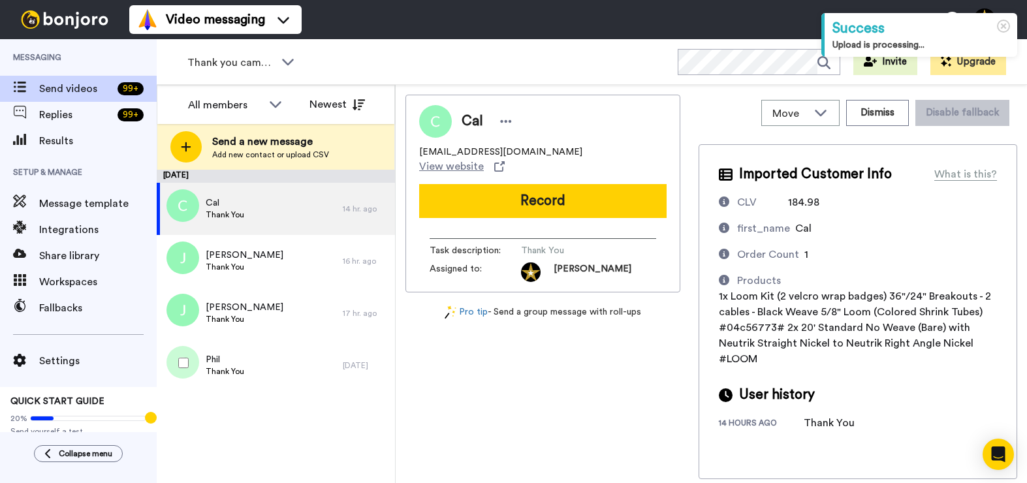
click at [199, 370] on div at bounding box center [180, 363] width 47 height 46
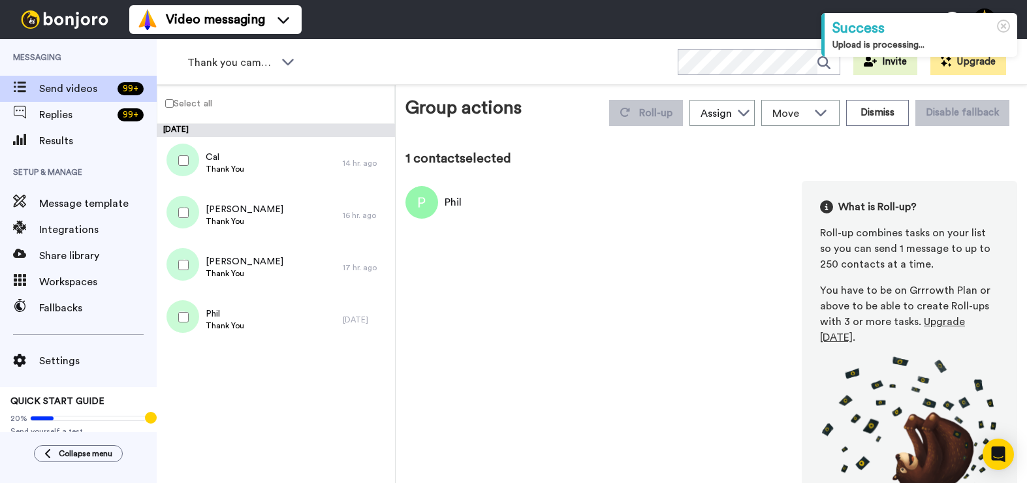
click at [192, 321] on div at bounding box center [180, 318] width 47 height 46
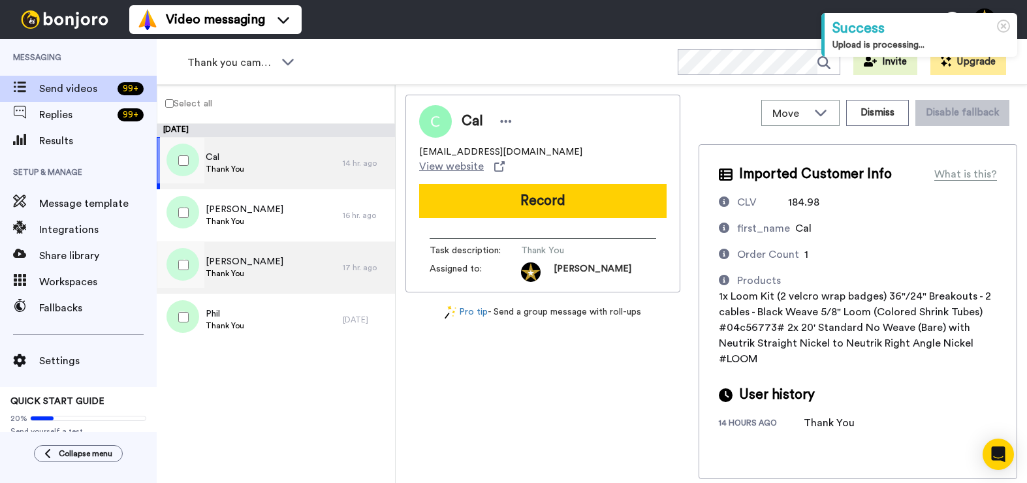
click at [261, 325] on div "September 25 Cal Thank You 14 hr. ago Jeffrey Thank You 16 hr. ago John Thank Y…" at bounding box center [276, 235] width 238 height 222
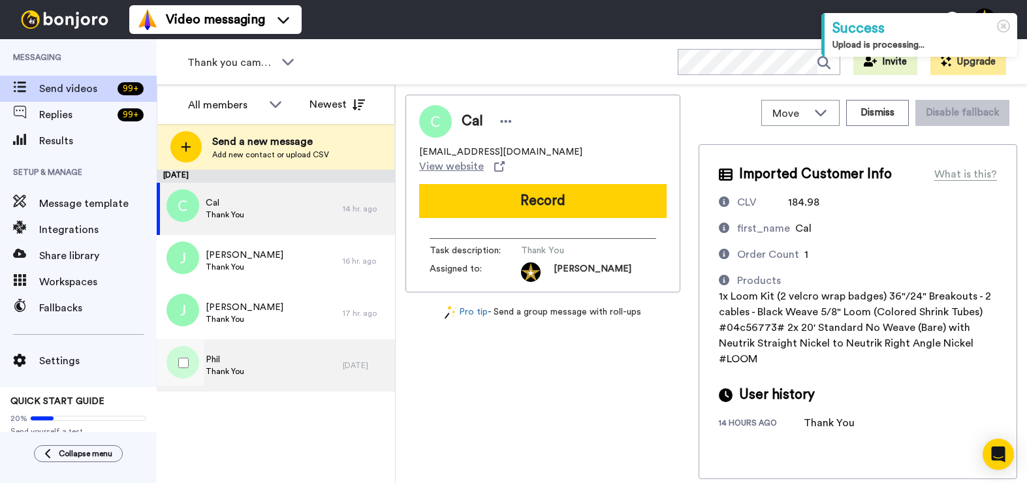
drag, startPoint x: 262, startPoint y: 366, endPoint x: 319, endPoint y: 372, distance: 57.8
click at [264, 366] on div "Phil Thank You" at bounding box center [250, 366] width 186 height 52
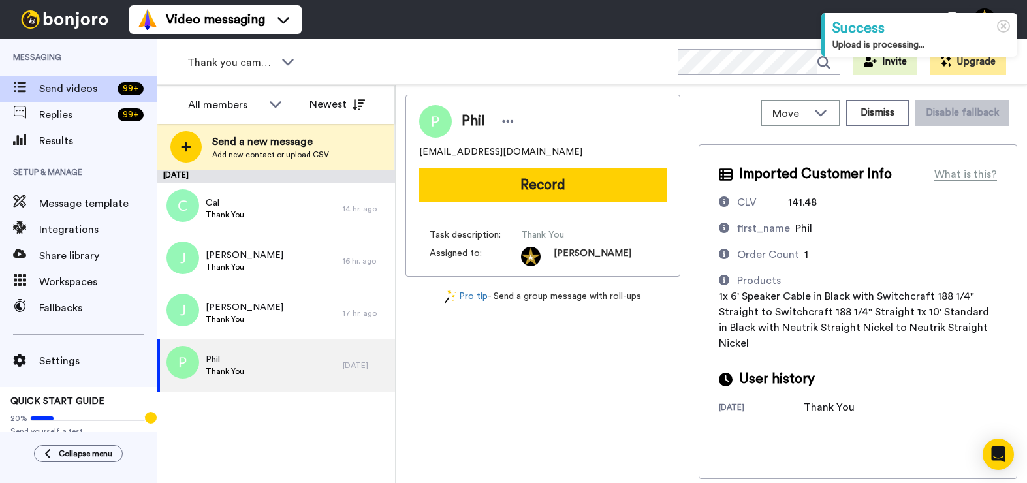
click at [547, 189] on button "Record" at bounding box center [543, 185] width 248 height 34
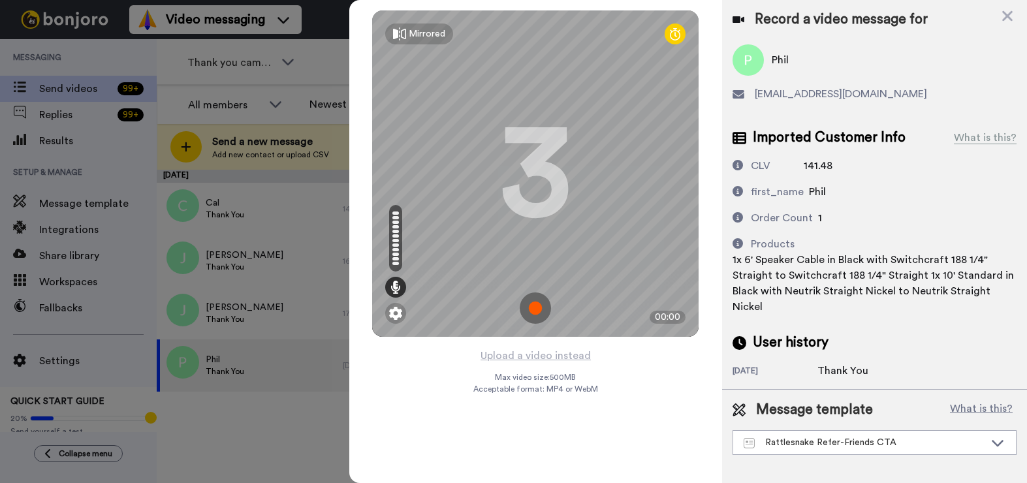
click at [537, 310] on img at bounding box center [535, 308] width 31 height 31
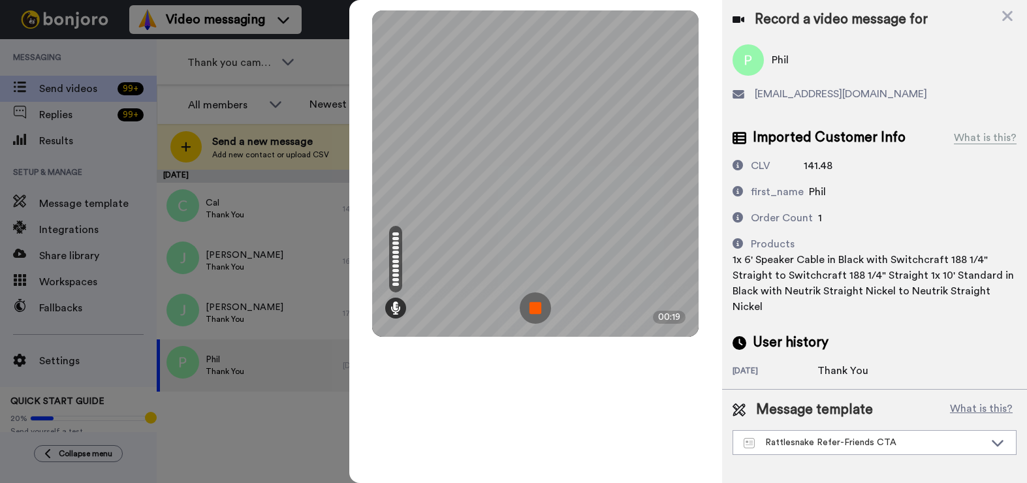
click at [539, 316] on img at bounding box center [535, 308] width 31 height 31
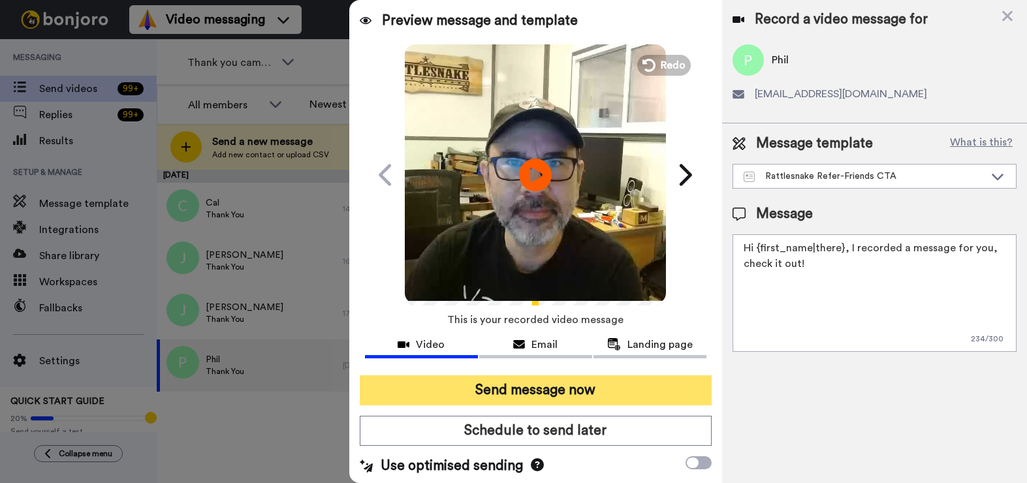
click at [605, 393] on button "Send message now" at bounding box center [536, 391] width 352 height 30
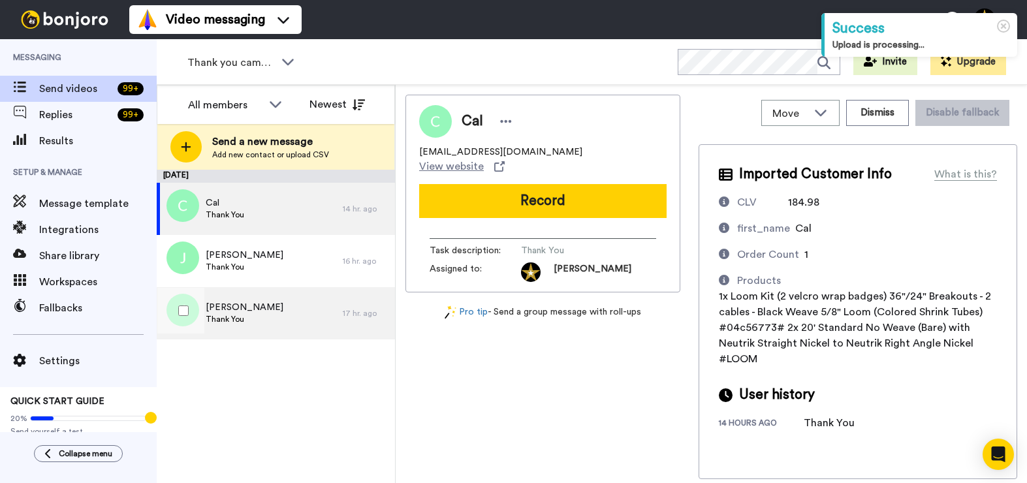
click at [265, 315] on div "John Thank You" at bounding box center [250, 313] width 186 height 52
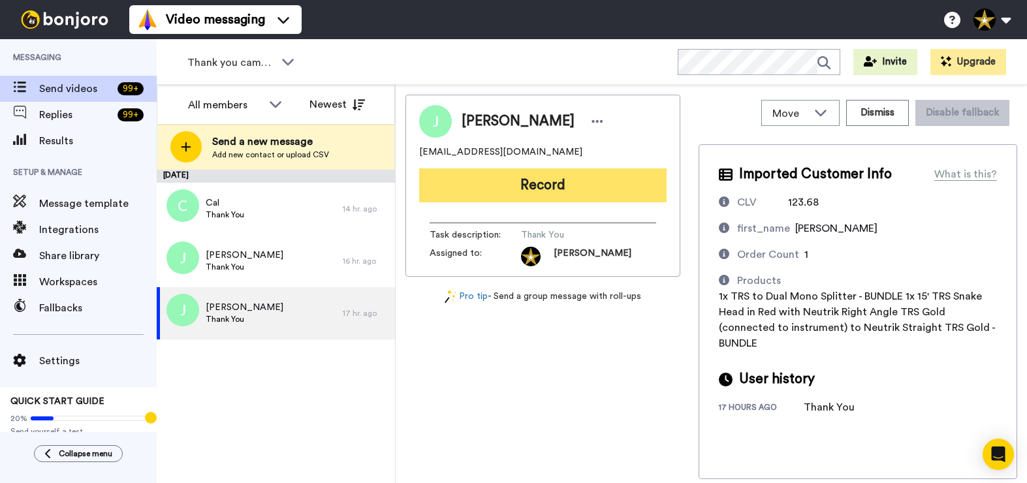
click at [560, 183] on button "Record" at bounding box center [543, 185] width 248 height 34
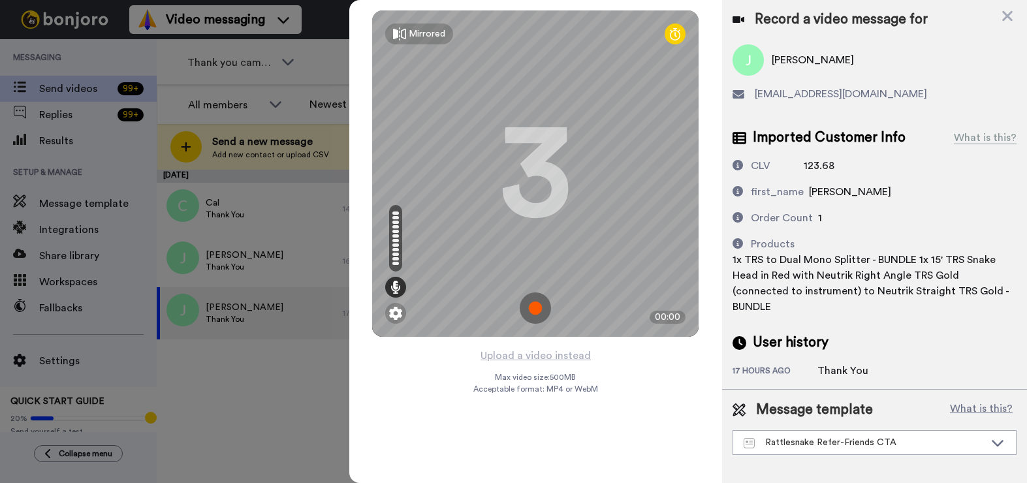
click at [536, 309] on img at bounding box center [535, 308] width 31 height 31
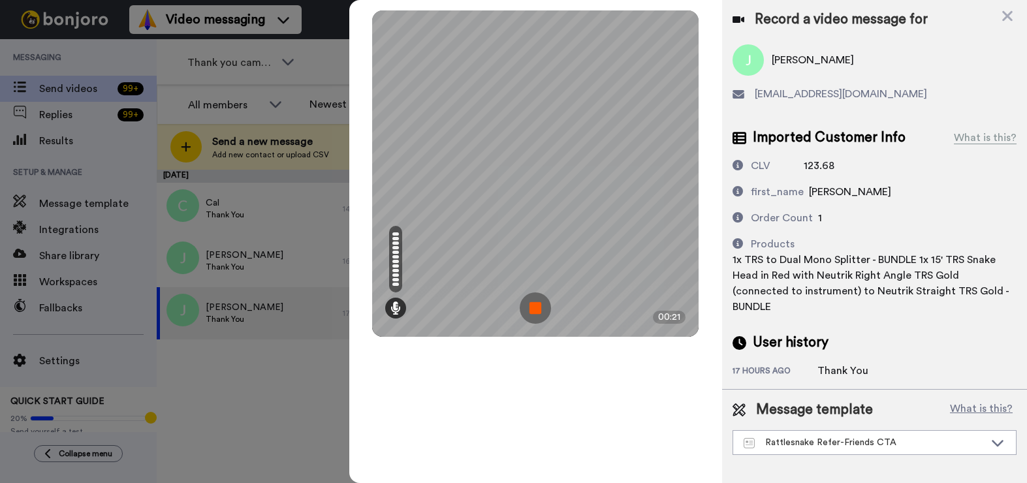
click at [536, 309] on img at bounding box center [535, 308] width 31 height 31
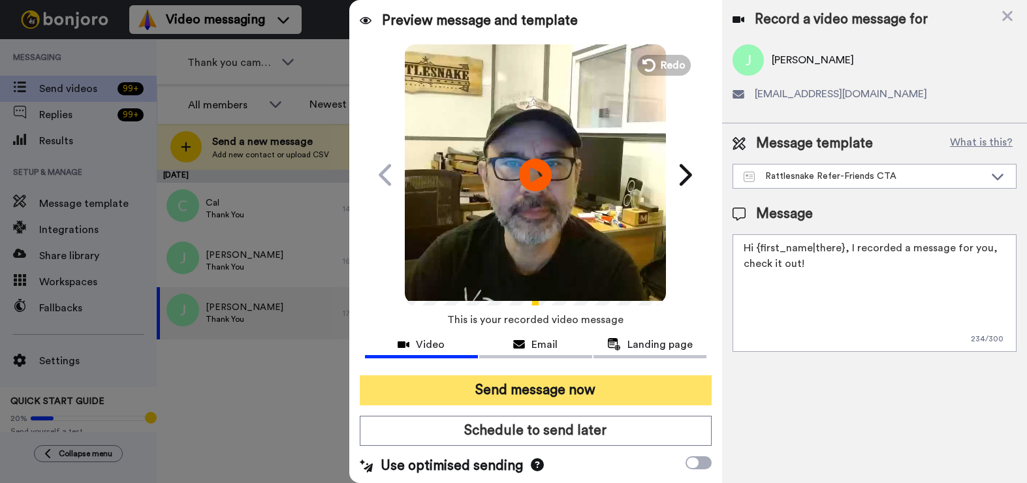
click at [549, 391] on button "Send message now" at bounding box center [536, 391] width 352 height 30
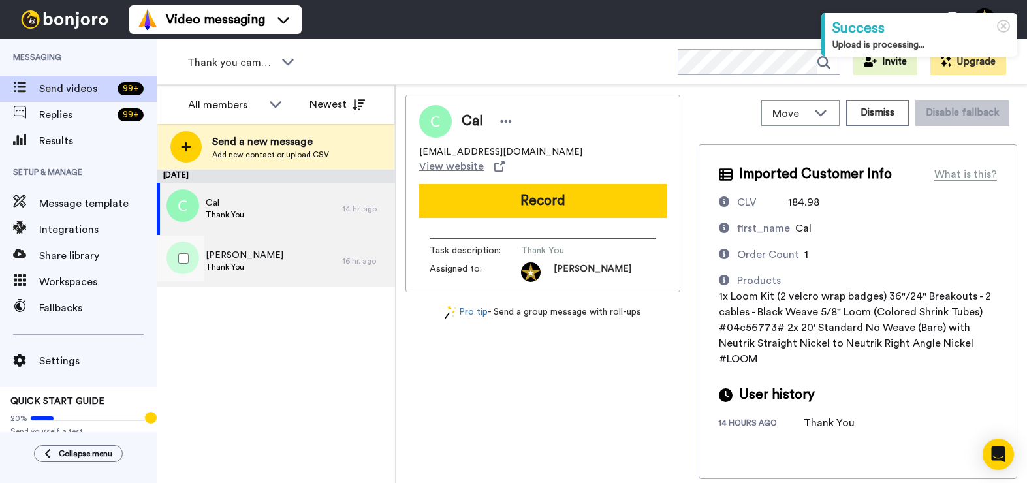
click at [280, 261] on div "[PERSON_NAME] Thank You" at bounding box center [250, 261] width 186 height 52
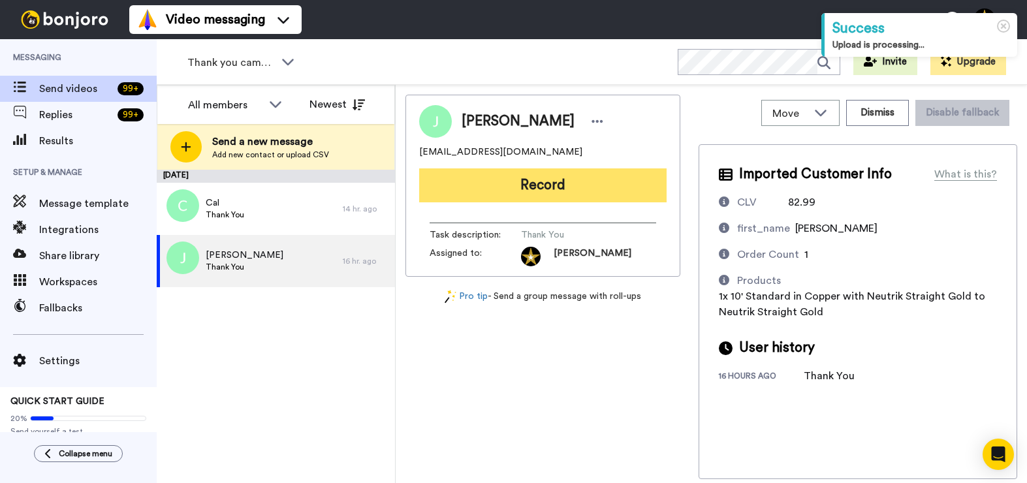
click at [556, 183] on button "Record" at bounding box center [543, 185] width 248 height 34
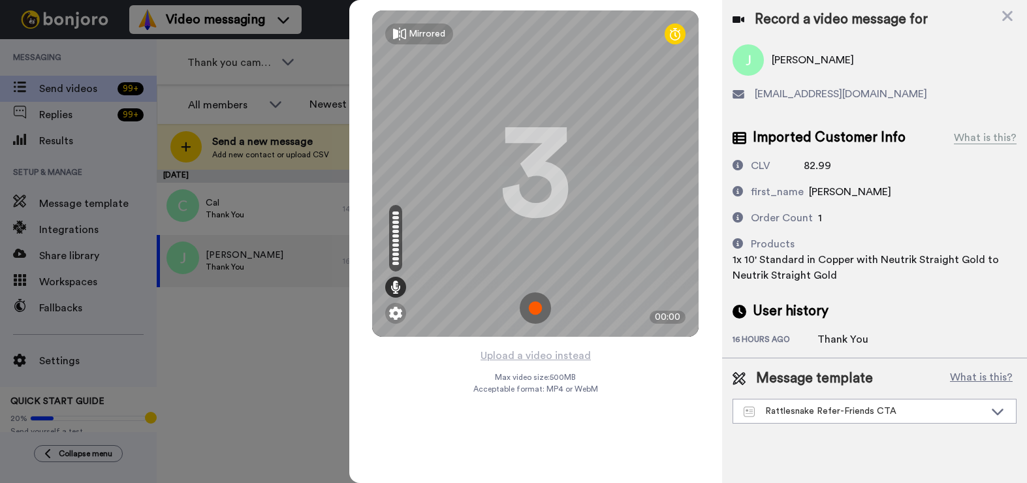
click at [533, 307] on img at bounding box center [535, 308] width 31 height 31
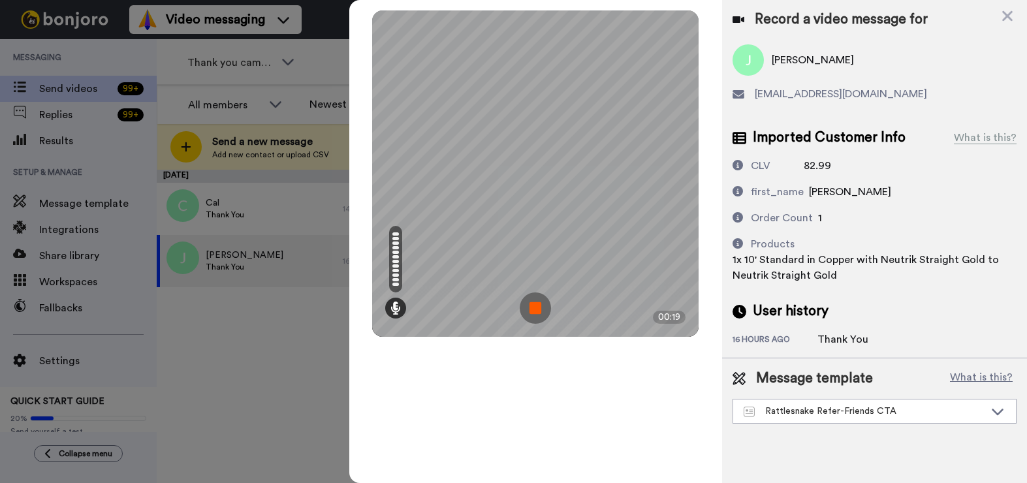
click at [533, 307] on img at bounding box center [535, 308] width 31 height 31
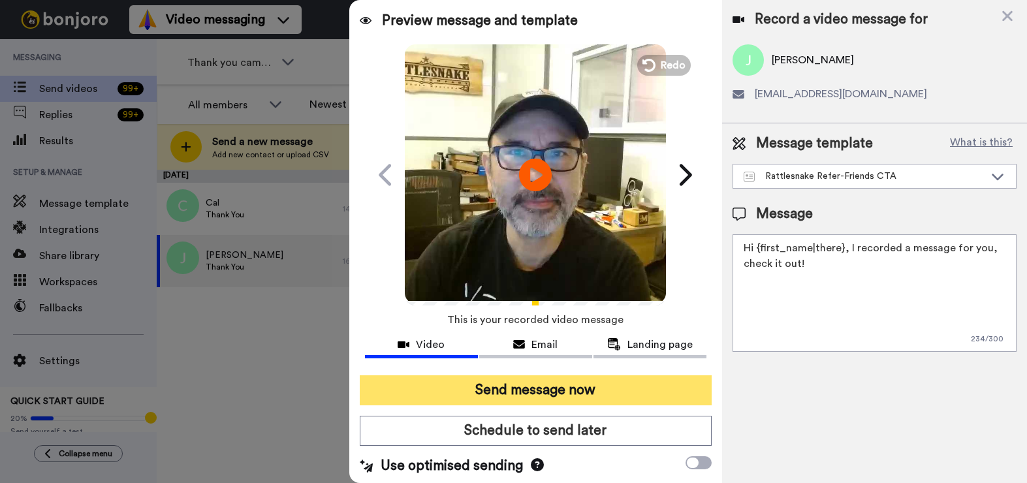
click at [598, 382] on button "Send message now" at bounding box center [536, 391] width 352 height 30
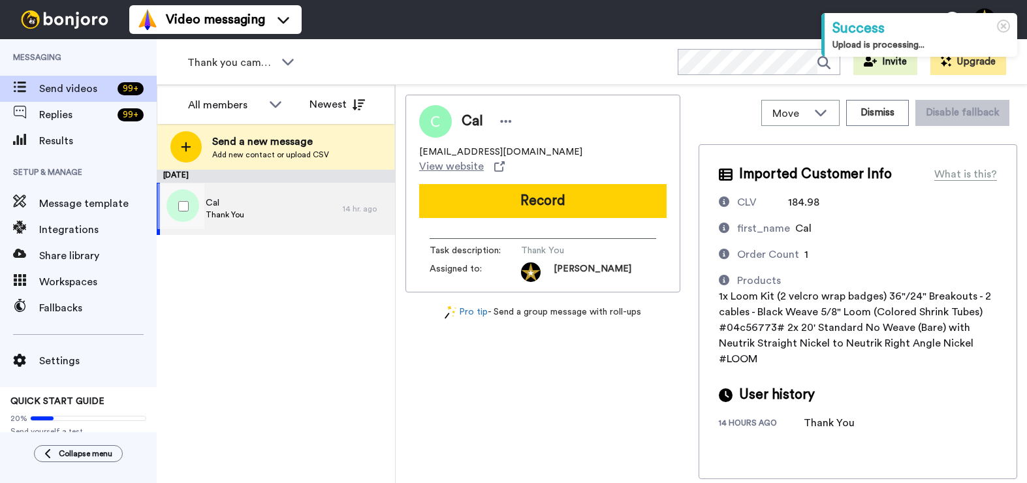
click at [255, 206] on div "Cal Thank You" at bounding box center [250, 209] width 186 height 52
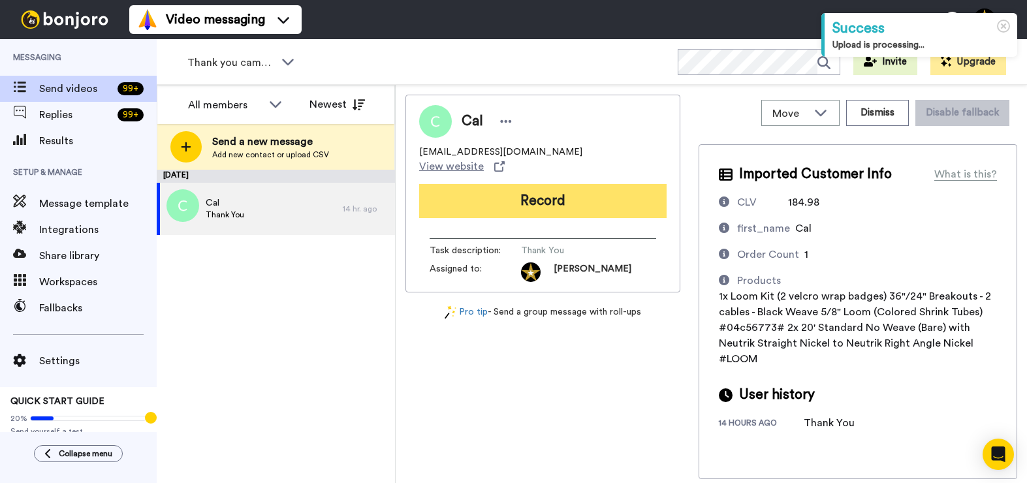
click at [558, 193] on button "Record" at bounding box center [543, 201] width 248 height 34
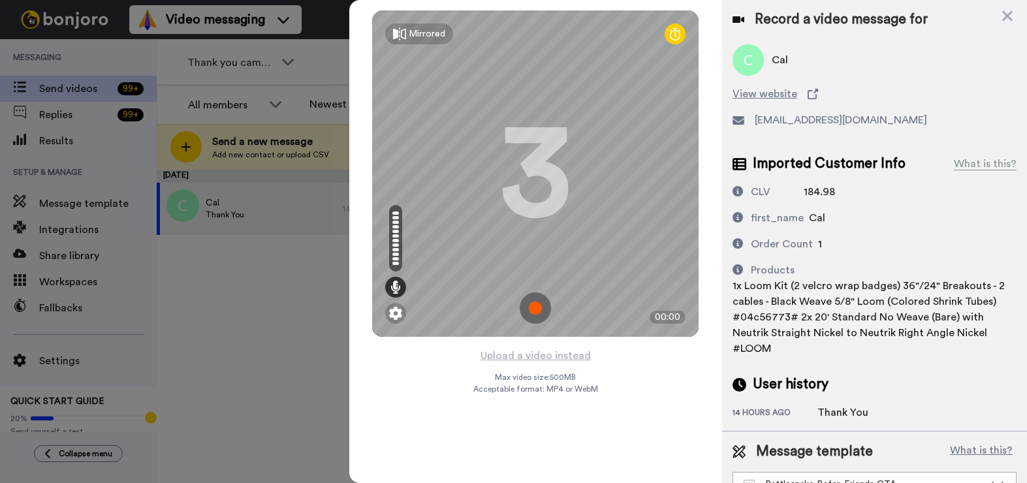
click at [535, 310] on img at bounding box center [535, 308] width 31 height 31
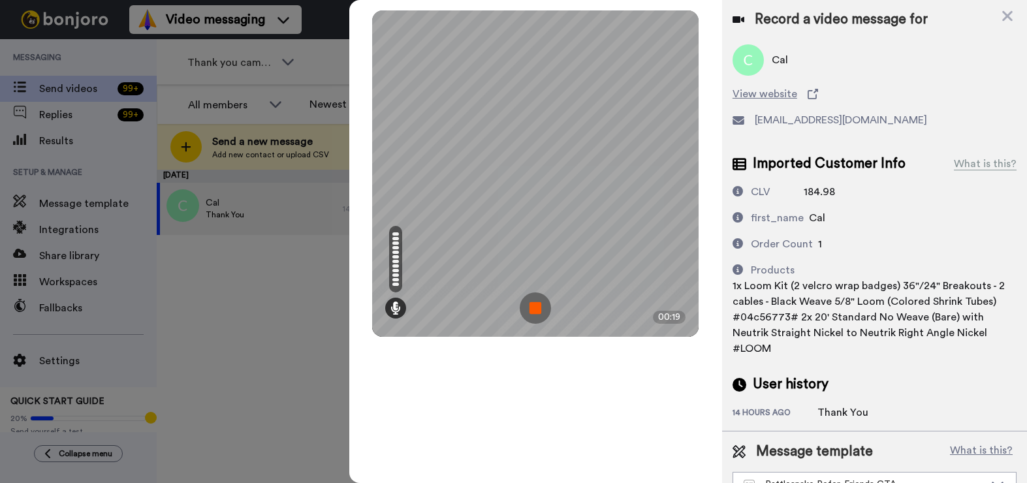
click at [536, 311] on img at bounding box center [535, 308] width 31 height 31
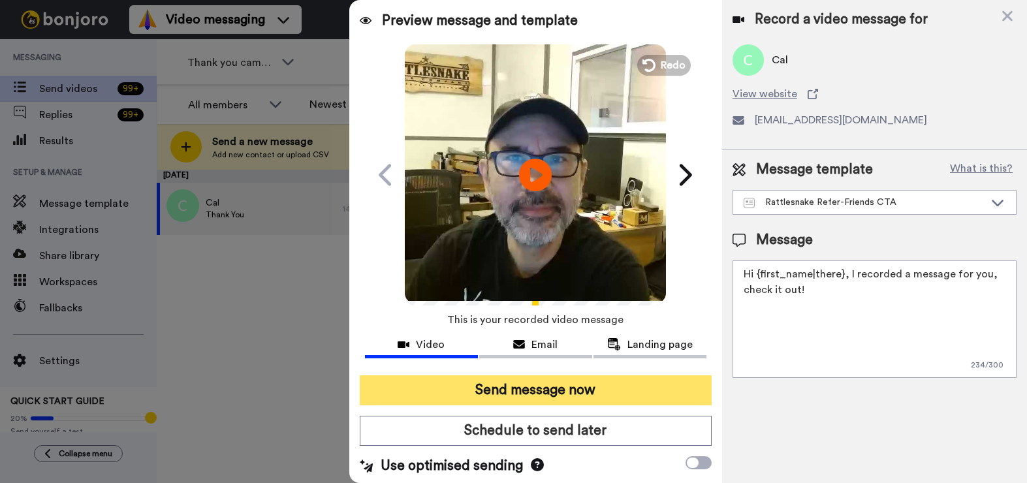
click at [553, 385] on button "Send message now" at bounding box center [536, 391] width 352 height 30
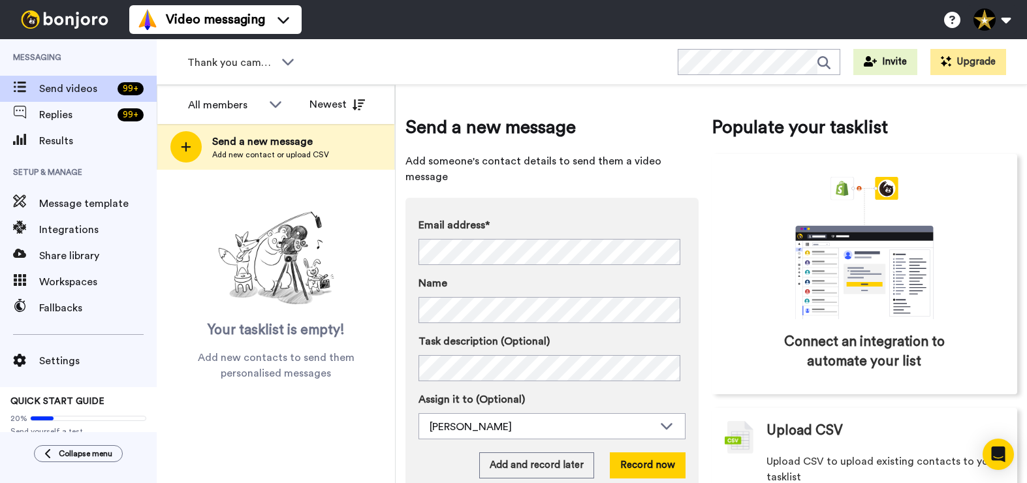
click at [101, 57] on span "Messaging" at bounding box center [78, 57] width 157 height 37
